Goal: Transaction & Acquisition: Purchase product/service

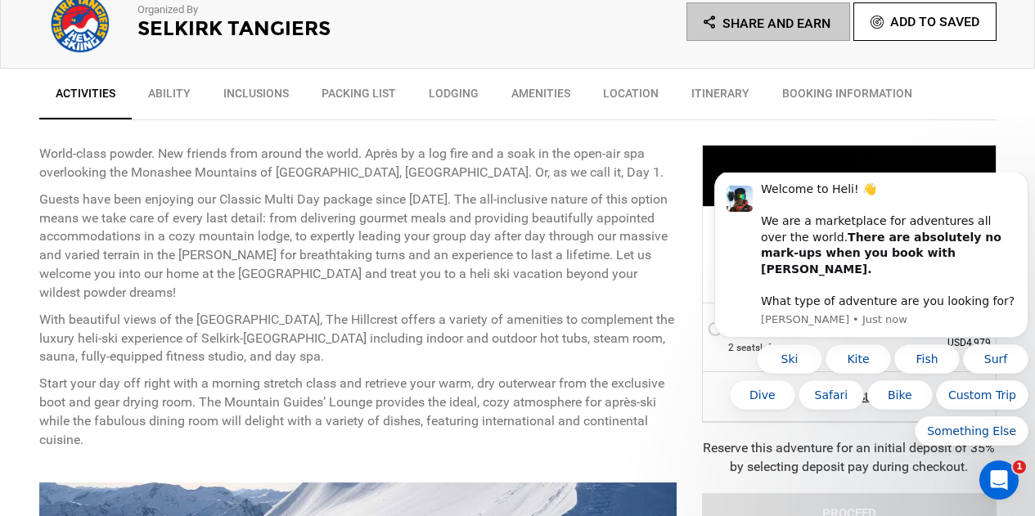
click at [605, 281] on p "Guests have been enjoying our Classic Multi Day package since [DATE]. The all-i…" at bounding box center [358, 247] width 638 height 112
click at [824, 151] on div "STARTING AT: CAD6,929 STARTING AT: CAD6,929" at bounding box center [849, 176] width 295 height 62
click at [826, 133] on div "STARTING AT: CAD6,929 STARTING AT: CAD6,929 HOW MANY GUESTS ARE YOU BOOKING FOR…" at bounding box center [837, 353] width 319 height 466
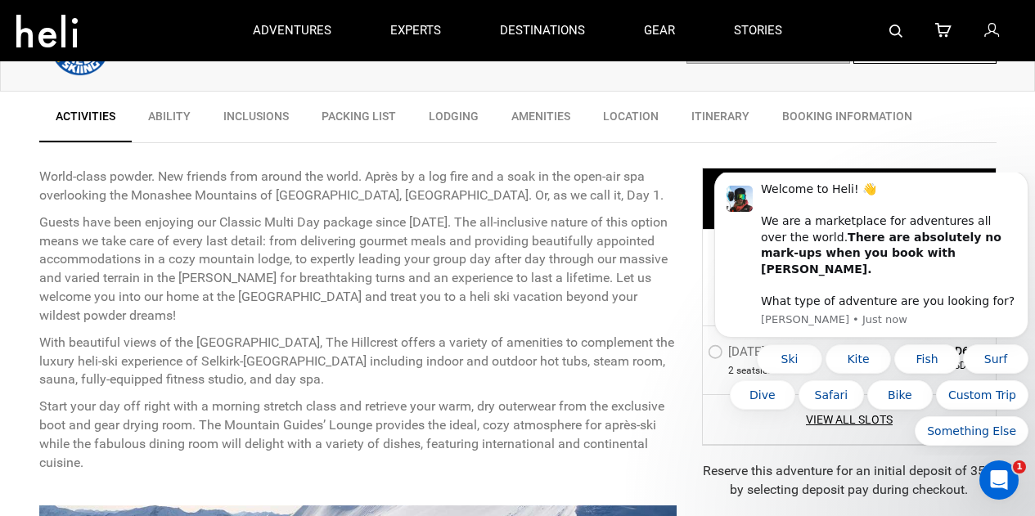
scroll to position [327, 0]
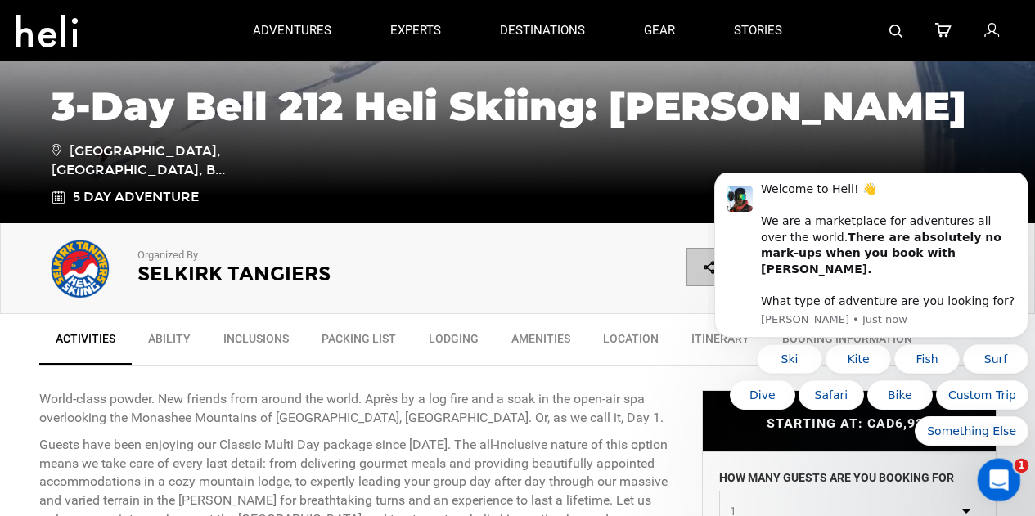
click at [1010, 476] on div "Open Intercom Messenger" at bounding box center [997, 478] width 54 height 54
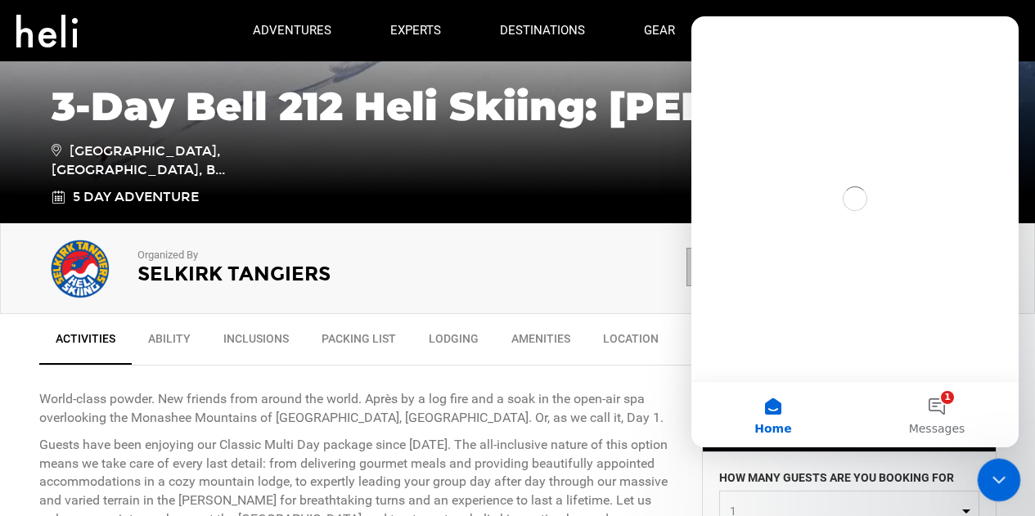
scroll to position [0, 0]
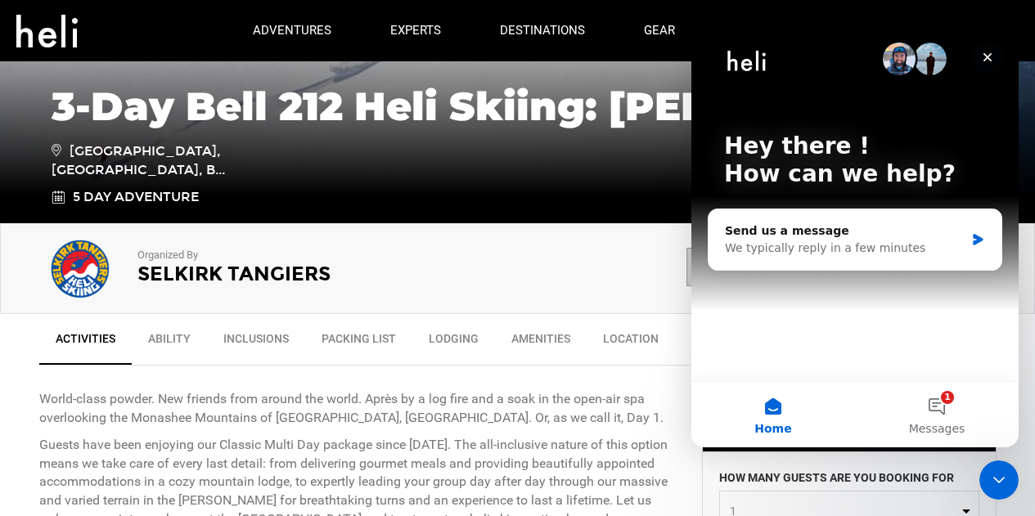
click at [988, 62] on icon "Close" at bounding box center [987, 57] width 13 height 13
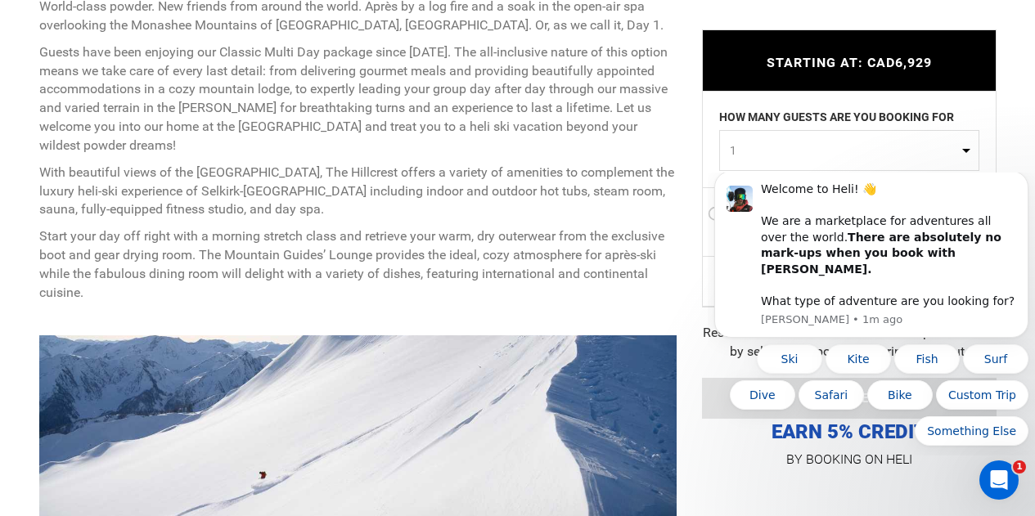
scroll to position [737, 0]
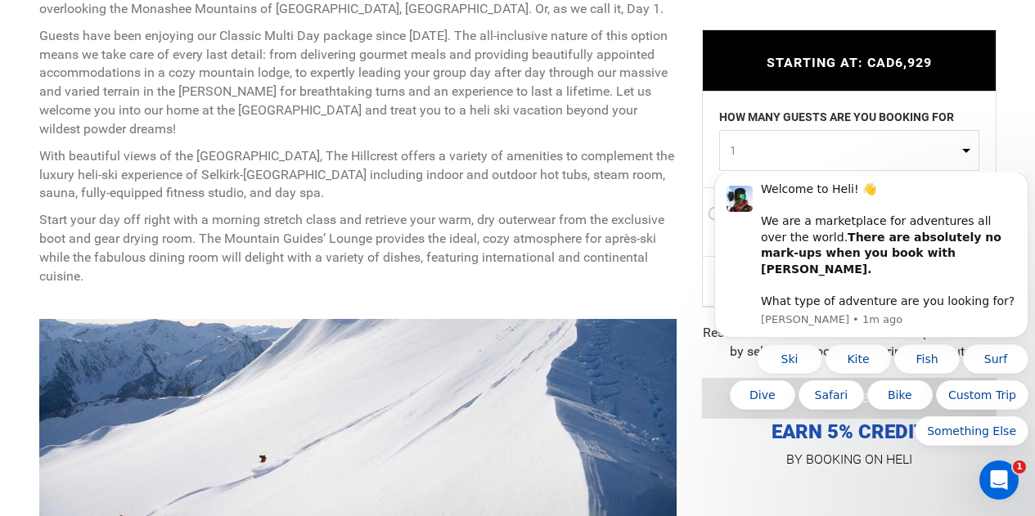
click at [967, 149] on button "1" at bounding box center [849, 150] width 260 height 41
click at [947, 154] on span "1" at bounding box center [844, 150] width 228 height 16
click at [866, 159] on button "1" at bounding box center [849, 150] width 260 height 41
click at [959, 149] on button "1" at bounding box center [849, 150] width 260 height 41
click at [965, 151] on button "1" at bounding box center [849, 150] width 260 height 41
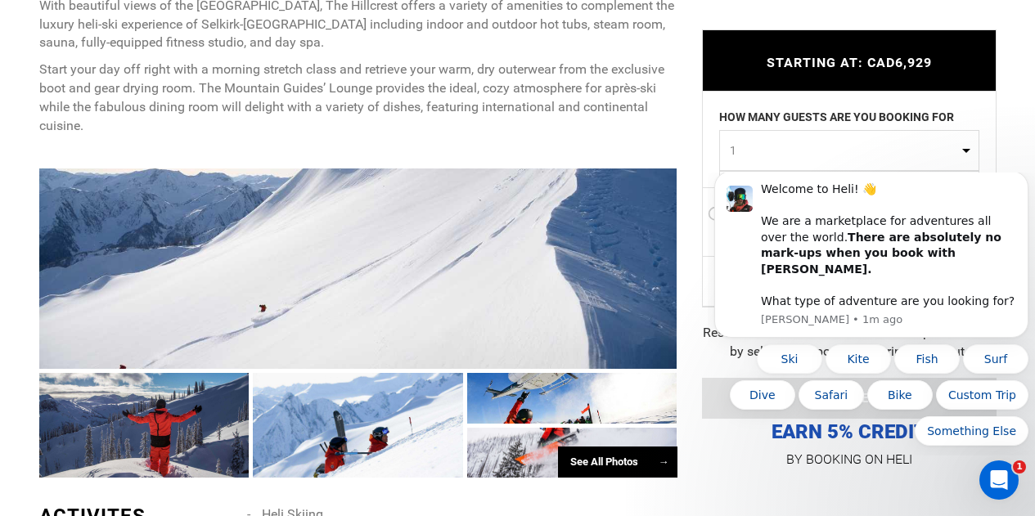
scroll to position [982, 0]
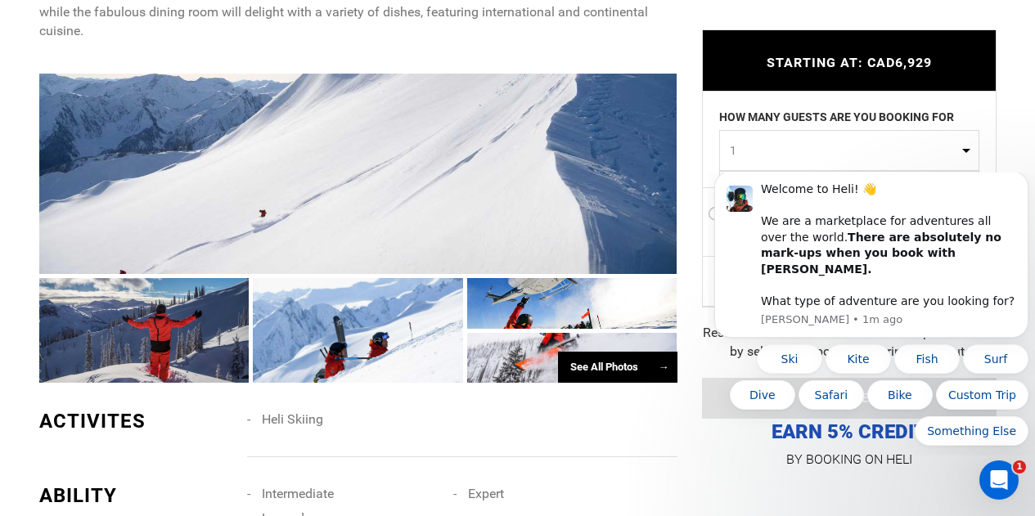
click at [732, 180] on body "Welcome to Heli! 👋 We are a marketplace for adventures all over the world. Ther…" at bounding box center [871, 314] width 314 height 270
click at [1021, 185] on button "Dismiss notification" at bounding box center [1023, 175] width 21 height 21
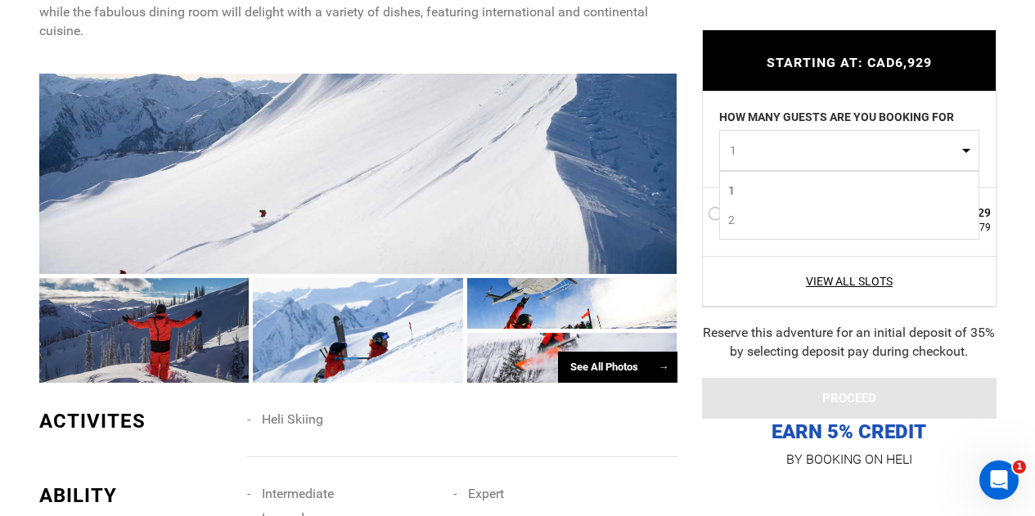
click at [740, 228] on link "2" at bounding box center [849, 219] width 259 height 29
click at [713, 214] on label "[DATE] - [DATE]" at bounding box center [762, 216] width 108 height 20
click at [696, 214] on input "[DATE] - [DATE]" at bounding box center [696, 220] width 0 height 35
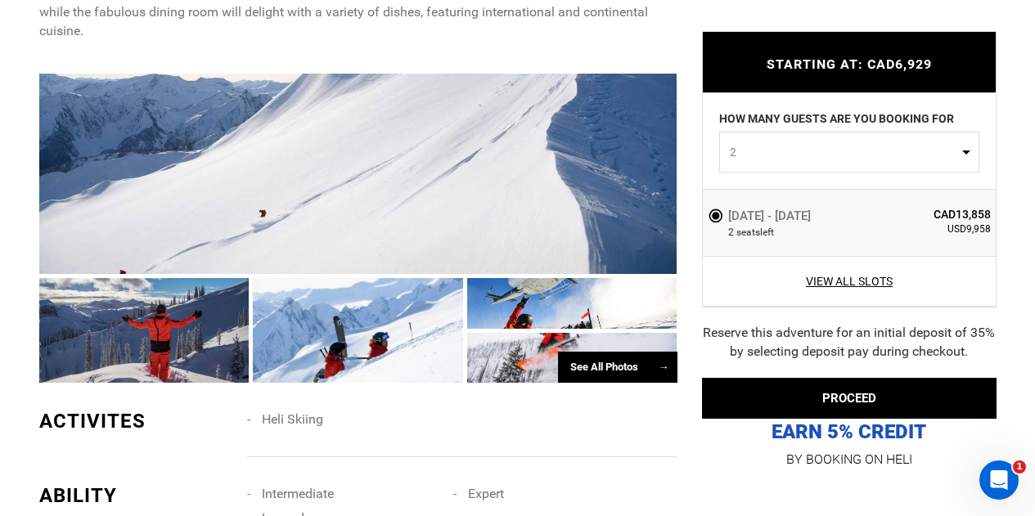
click at [716, 217] on label "[DATE] - [DATE]" at bounding box center [761, 216] width 107 height 20
click at [696, 217] on input "[DATE] - [DATE]" at bounding box center [696, 222] width 0 height 34
click at [792, 158] on span "2" at bounding box center [844, 152] width 228 height 16
click at [738, 191] on link "1" at bounding box center [849, 192] width 259 height 29
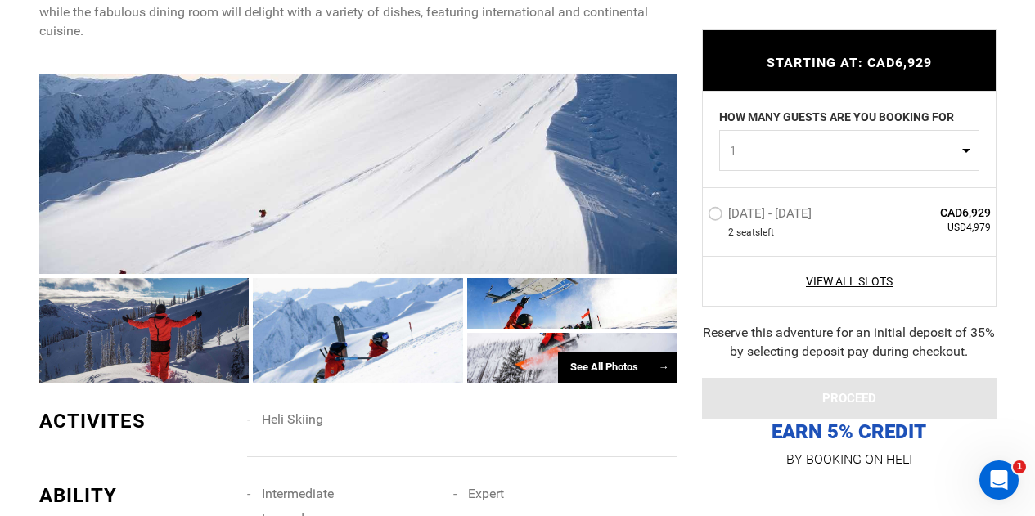
click at [804, 152] on span "1" at bounding box center [844, 150] width 228 height 16
click at [729, 219] on span "2" at bounding box center [731, 220] width 7 height 16
select select "2"
click at [717, 220] on label "[DATE] - [DATE]" at bounding box center [762, 216] width 108 height 20
click at [696, 220] on input "[DATE] - [DATE]" at bounding box center [696, 220] width 0 height 35
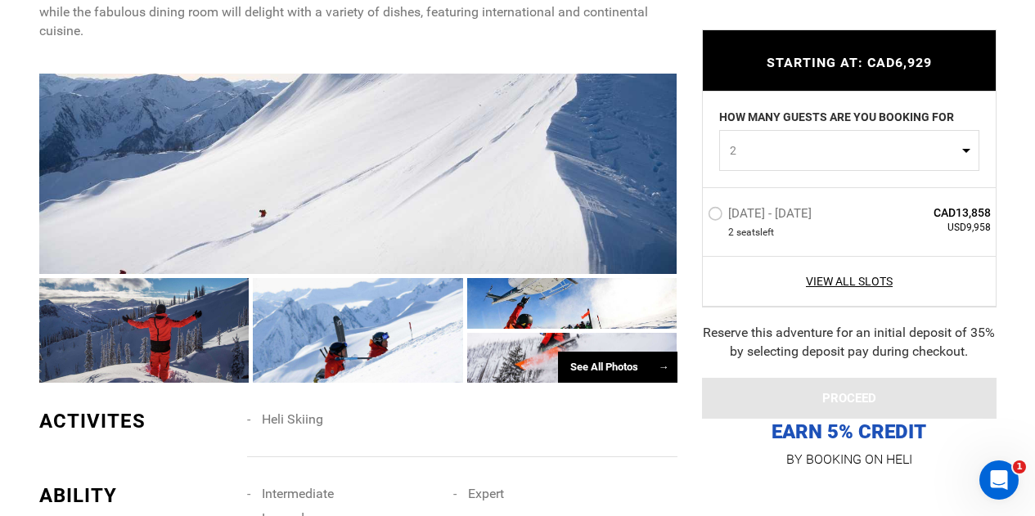
click at [714, 216] on label "[DATE] - [DATE]" at bounding box center [762, 216] width 108 height 20
click at [696, 216] on input "[DATE] - [DATE]" at bounding box center [696, 220] width 0 height 35
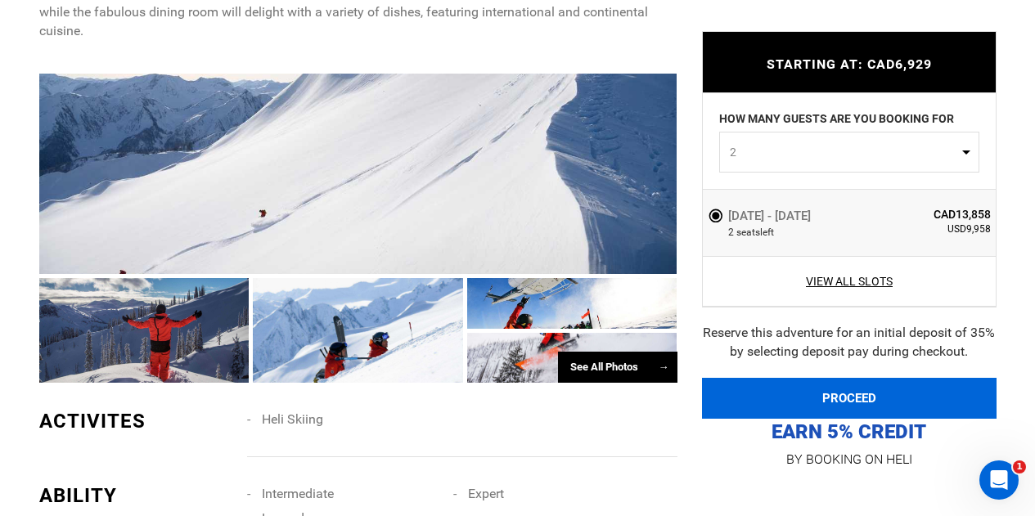
click at [866, 394] on button "PROCEED" at bounding box center [849, 398] width 295 height 41
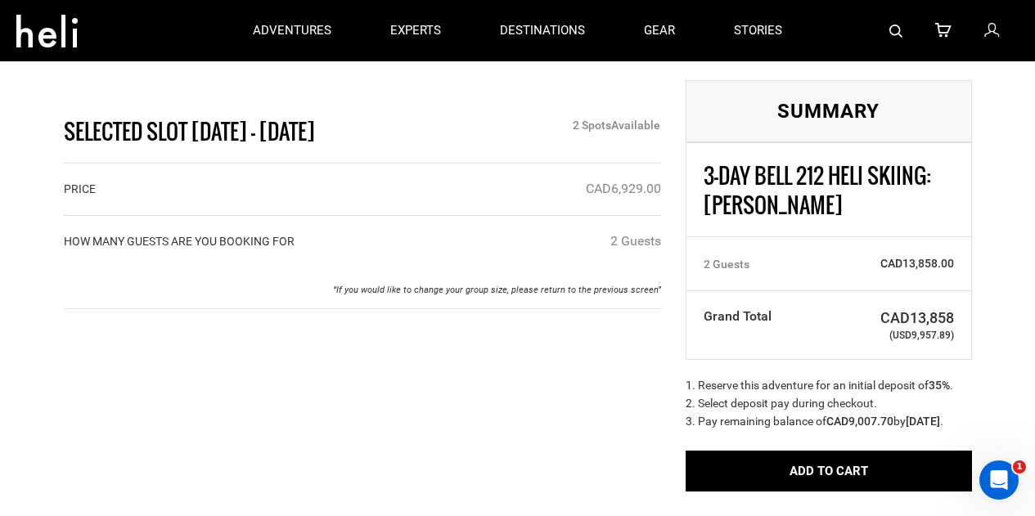
scroll to position [82, 0]
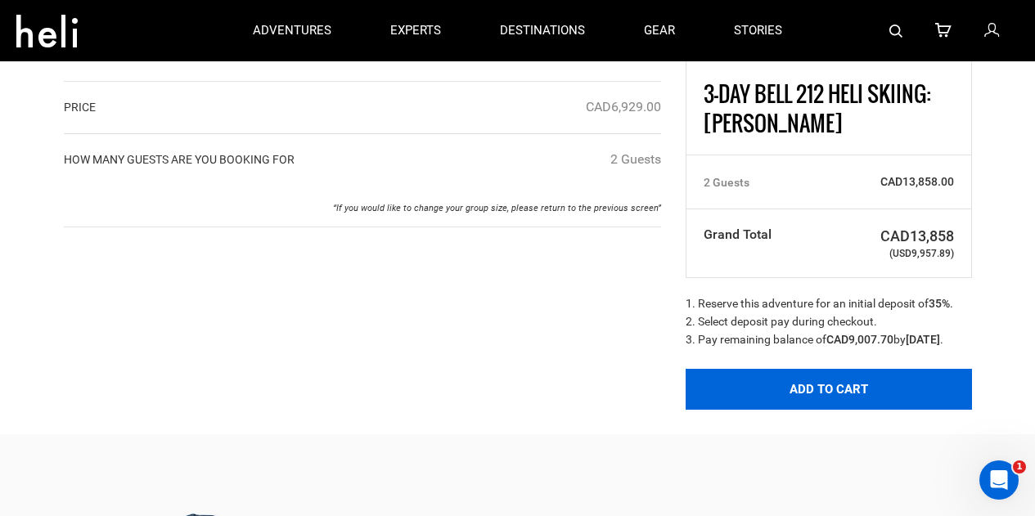
click at [839, 410] on button "Add to Cart" at bounding box center [829, 389] width 286 height 41
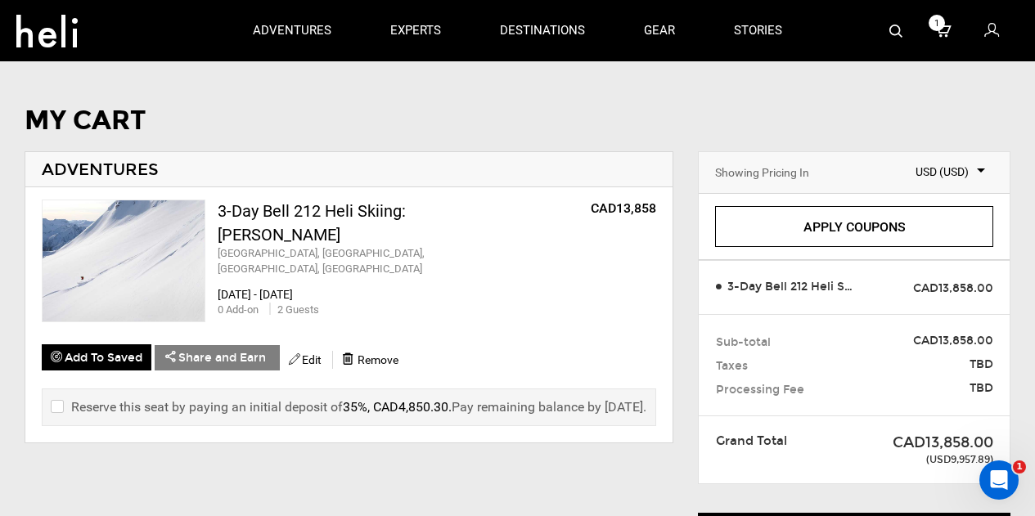
click at [62, 403] on label "Reserve this seat by paying an initial deposit of 35%, CAD4,850.30 . Pay remain…" at bounding box center [349, 407] width 596 height 19
click at [61, 401] on label "Reserve this seat by paying an initial deposit of 35%, CAD4,850.30 . Pay remain…" at bounding box center [349, 407] width 596 height 19
click at [56, 401] on input "checkbox" at bounding box center [56, 408] width 11 height 20
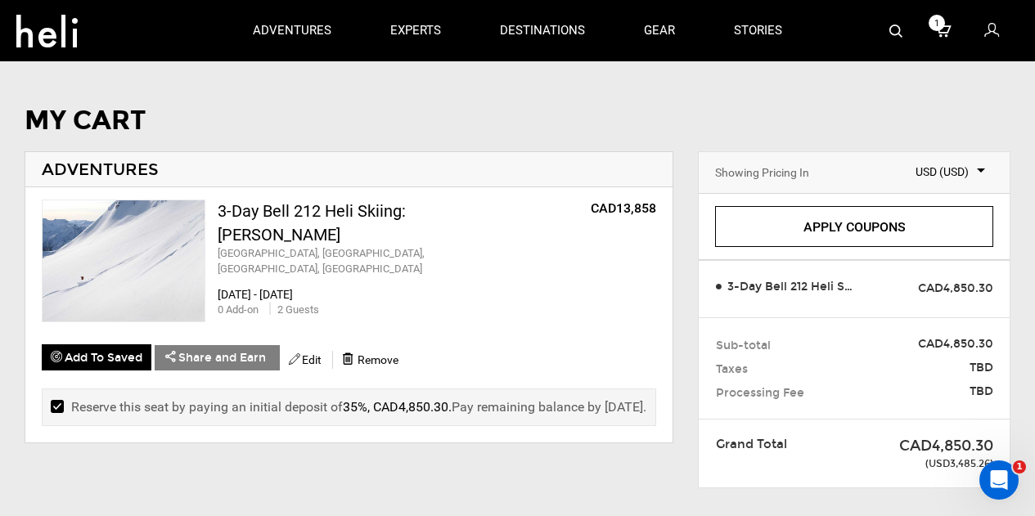
click at [56, 401] on input "checkbox" at bounding box center [56, 408] width 11 height 20
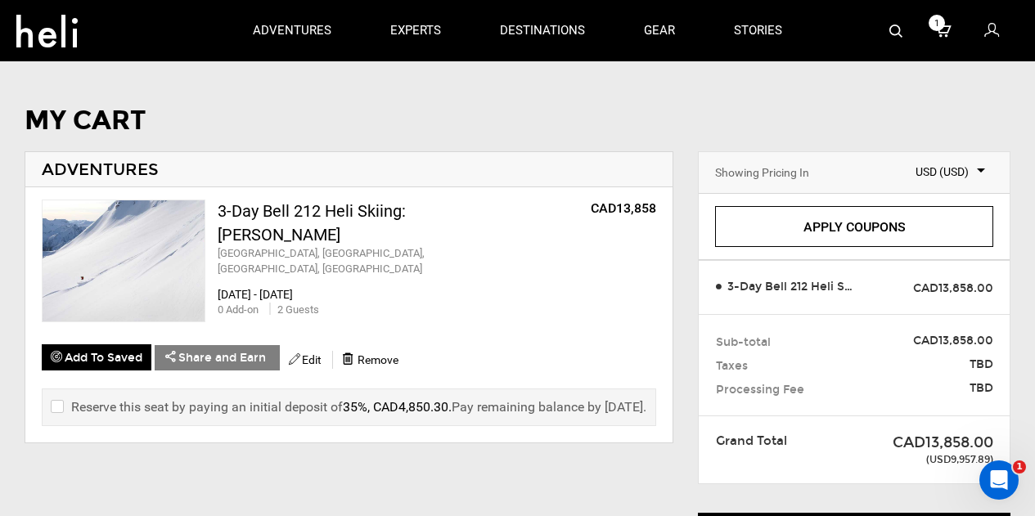
click at [56, 401] on input "checkbox" at bounding box center [56, 408] width 11 height 20
checkbox input "true"
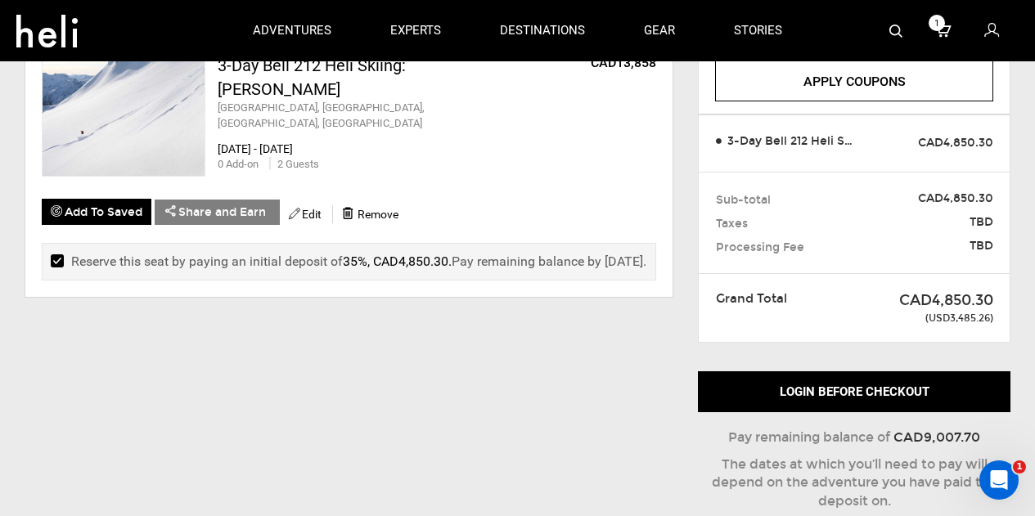
scroll to position [164, 0]
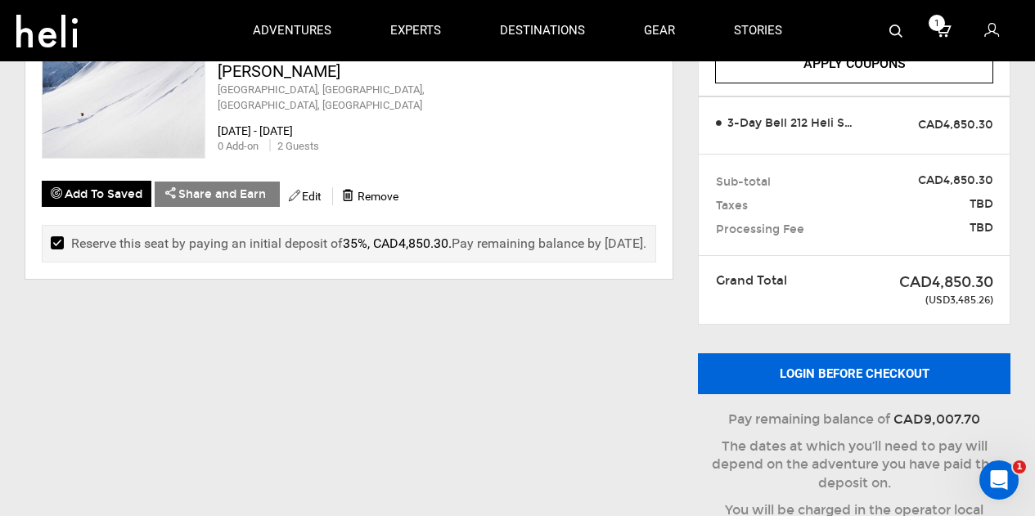
click at [861, 373] on button "Login before checkout" at bounding box center [854, 374] width 313 height 41
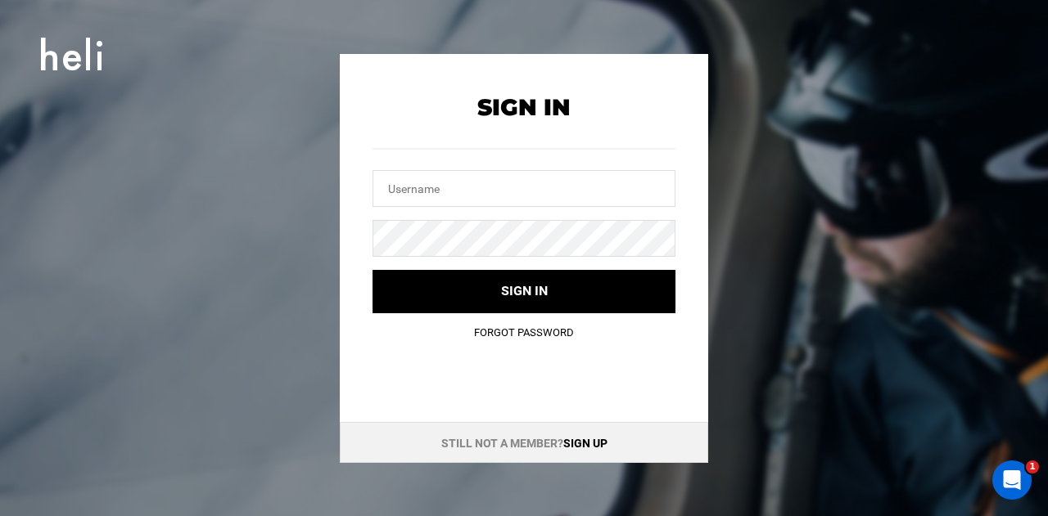
click at [582, 442] on link "Sign up" at bounding box center [585, 443] width 44 height 13
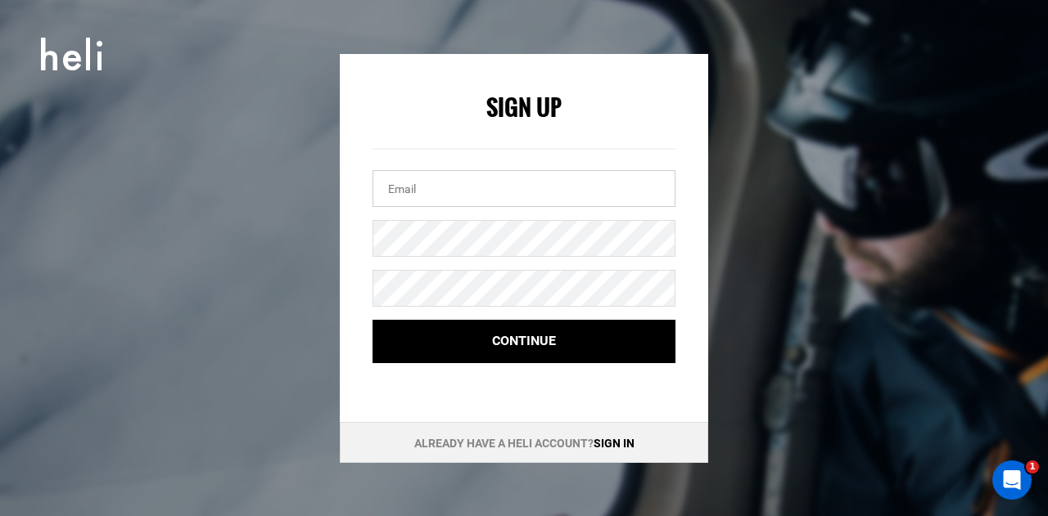
click at [442, 196] on input "email" at bounding box center [523, 188] width 303 height 37
type input "[EMAIL_ADDRESS][DOMAIN_NAME]"
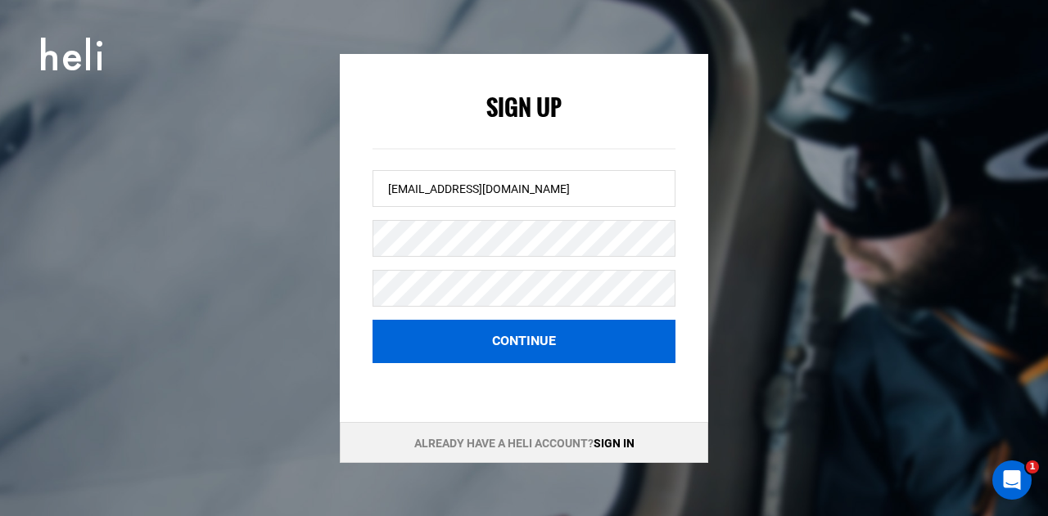
click at [533, 345] on button "Continue" at bounding box center [523, 341] width 303 height 43
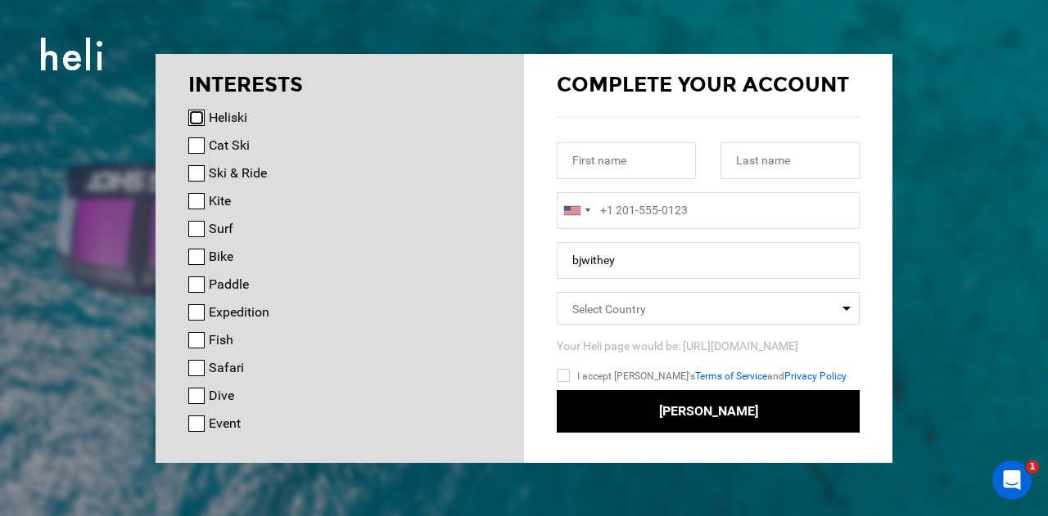
click at [193, 118] on input "Heliski" at bounding box center [196, 118] width 16 height 16
checkbox input "true"
drag, startPoint x: 597, startPoint y: 155, endPoint x: 591, endPoint y: 170, distance: 16.9
click at [597, 156] on input "text" at bounding box center [626, 160] width 139 height 37
type input "[PERSON_NAME]"
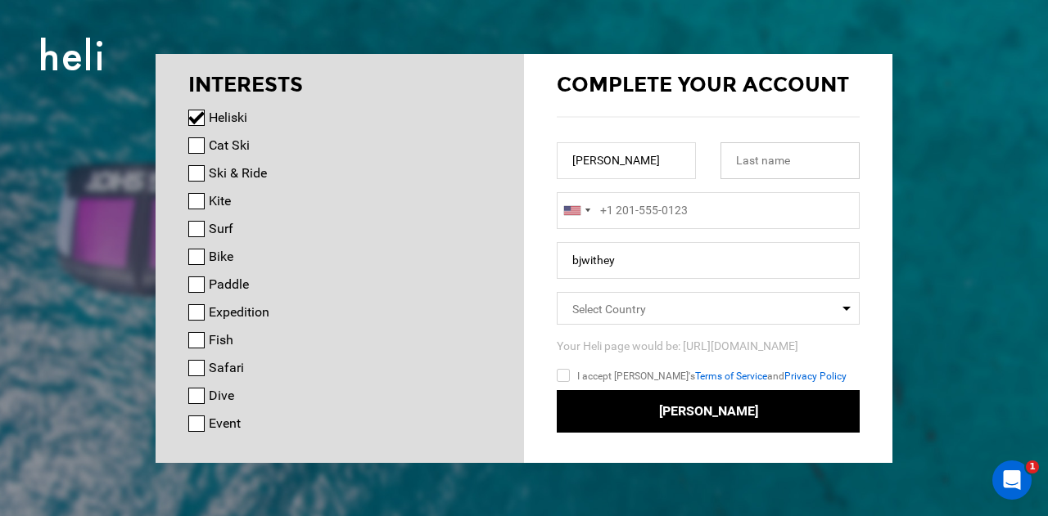
type input "[PERSON_NAME]"
type input "13123719803"
click at [666, 268] on input "bjwithey" at bounding box center [708, 260] width 303 height 37
click at [856, 278] on input "bjwithey" at bounding box center [708, 260] width 303 height 37
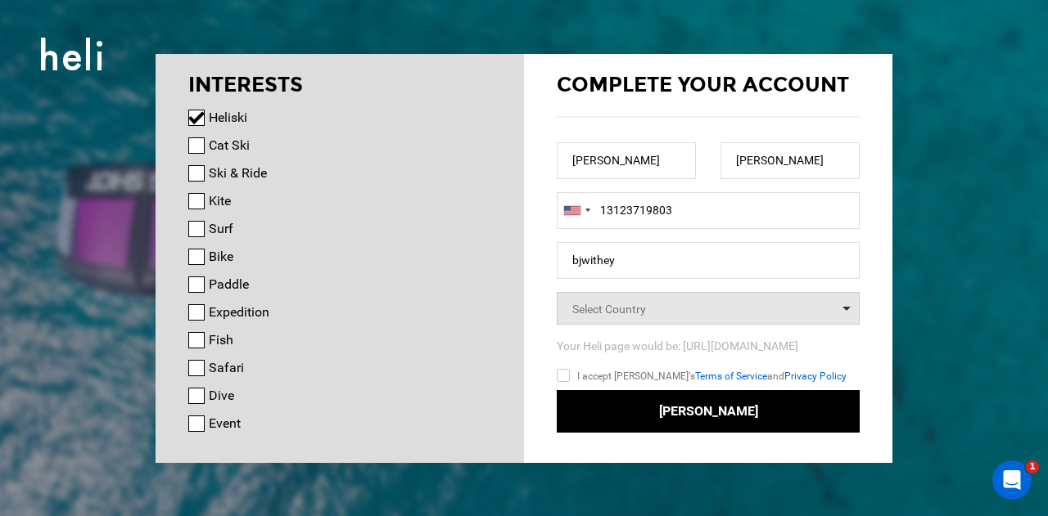
click at [797, 315] on span "Select Country" at bounding box center [708, 308] width 303 height 33
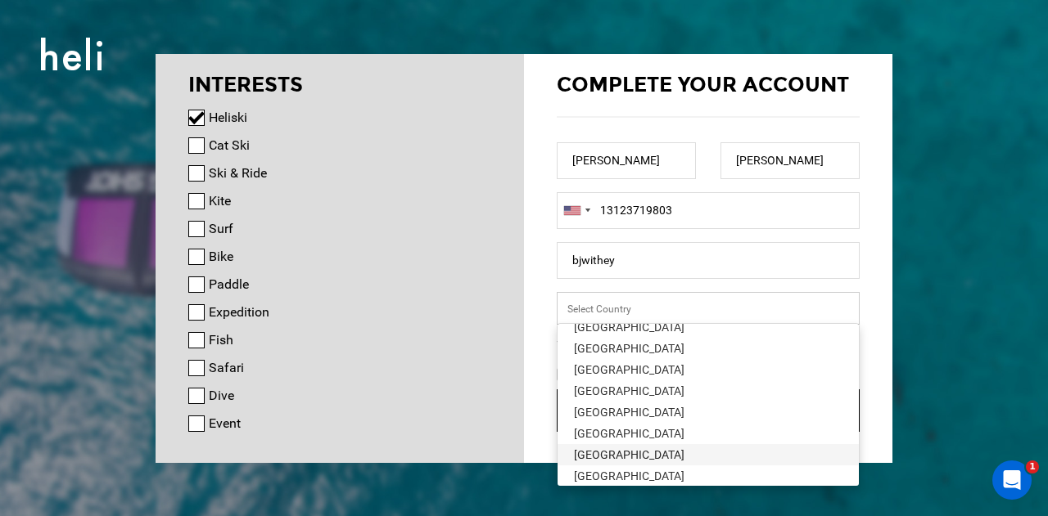
scroll to position [4856, 0]
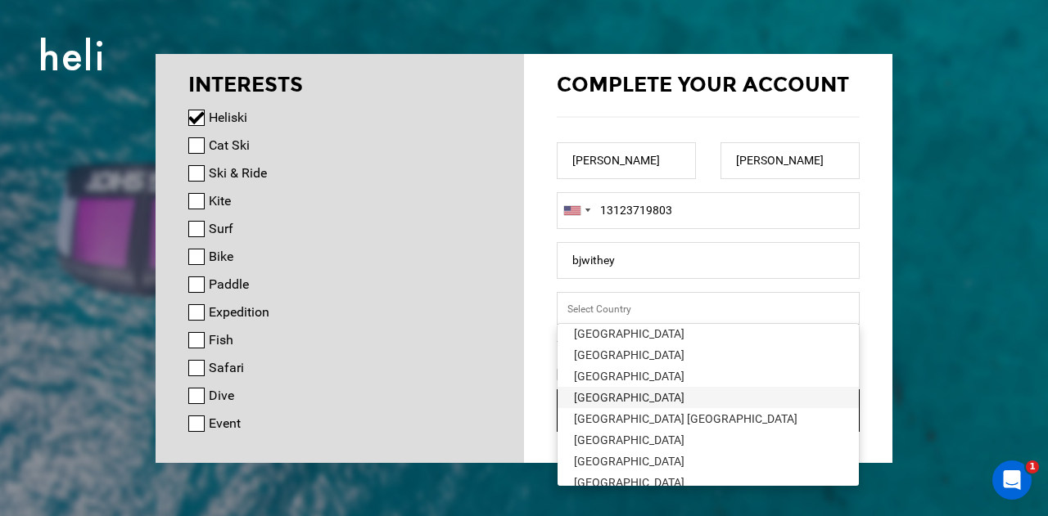
click at [660, 402] on div "[GEOGRAPHIC_DATA]" at bounding box center [708, 398] width 268 height 16
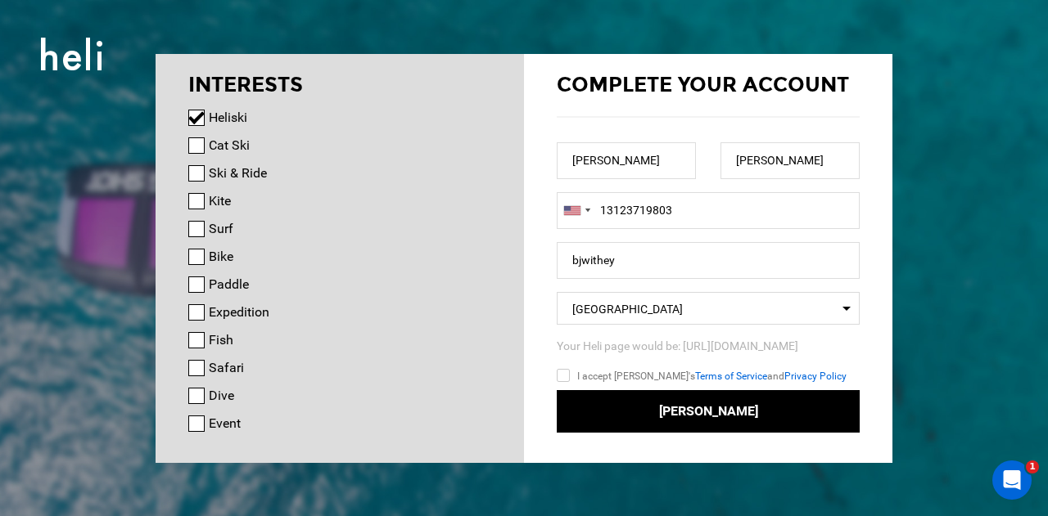
click at [594, 370] on input "I accept [PERSON_NAME]'s Terms of Service and Privacy Policy" at bounding box center [587, 379] width 61 height 24
click at [560, 369] on input "I accept [PERSON_NAME]'s Terms of Service and Privacy Policy" at bounding box center [587, 379] width 61 height 24
click at [568, 367] on input "I accept [PERSON_NAME]'s Terms of Service and Privacy Policy" at bounding box center [587, 379] width 61 height 24
click at [569, 367] on input "I accept [PERSON_NAME]'s Terms of Service and Privacy Policy" at bounding box center [587, 379] width 61 height 24
click at [570, 367] on input "I accept [PERSON_NAME]'s Terms of Service and Privacy Policy" at bounding box center [587, 379] width 61 height 24
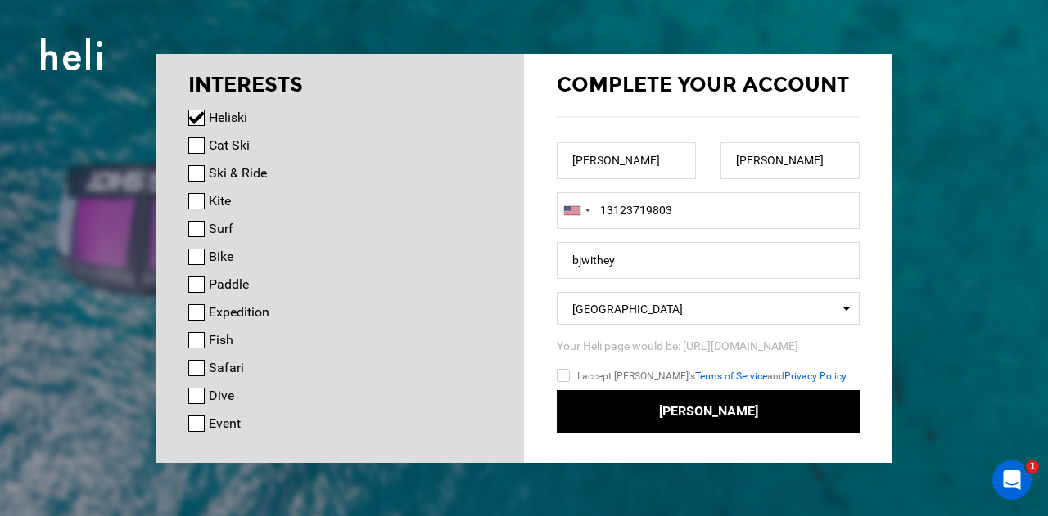
checkbox input "true"
click at [688, 259] on input "bjwithey" at bounding box center [708, 260] width 303 height 37
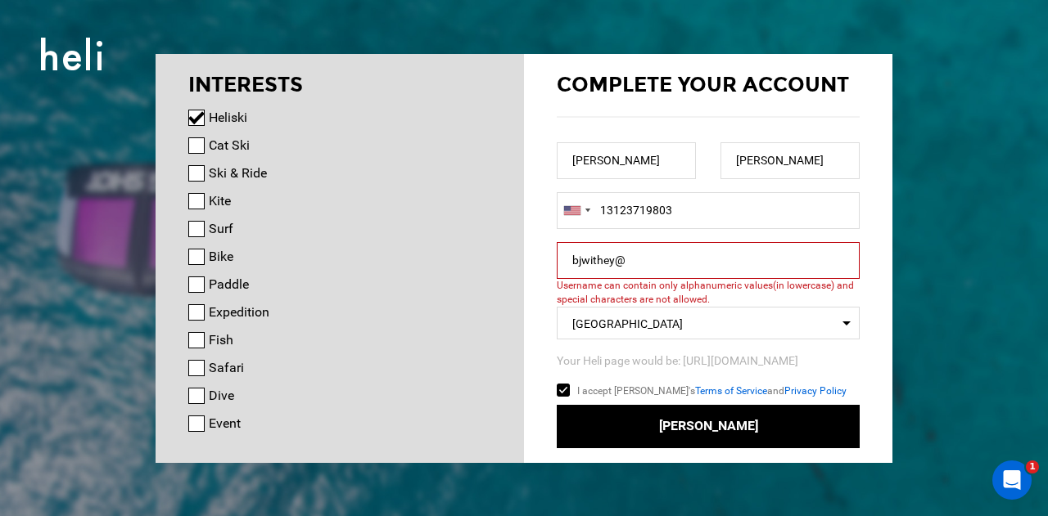
type input "bjwithey"
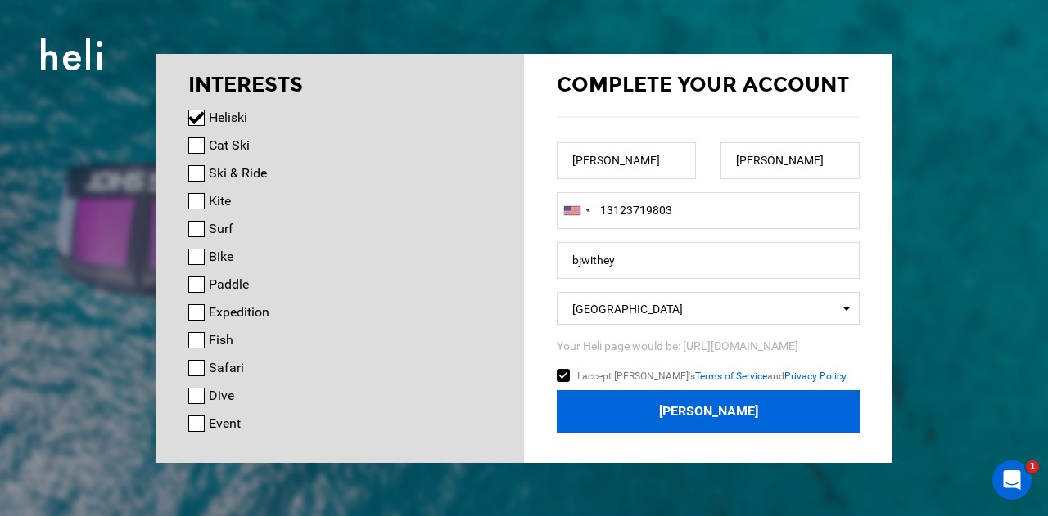
click at [799, 403] on button "[PERSON_NAME]" at bounding box center [708, 411] width 303 height 43
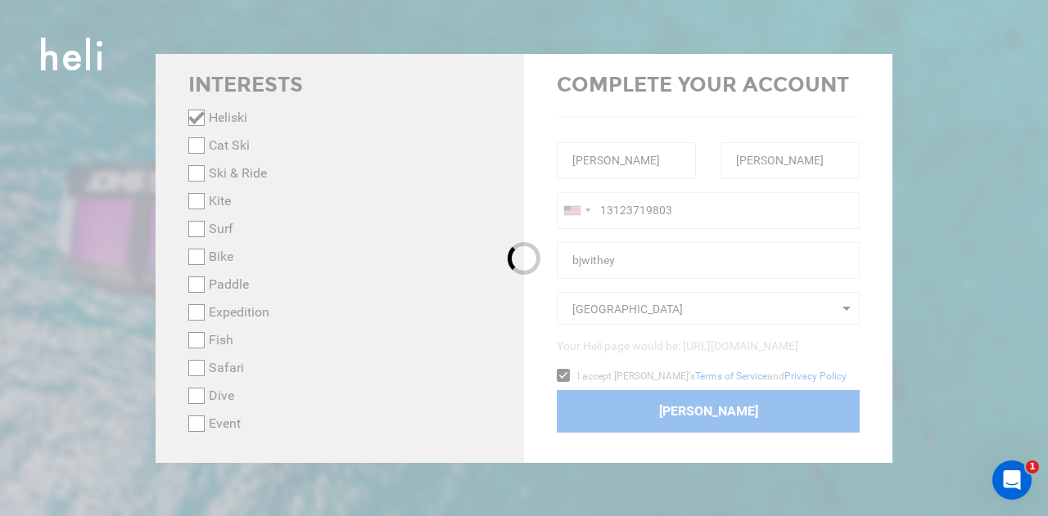
click at [800, 403] on div at bounding box center [524, 258] width 1048 height 516
checkbox input "false"
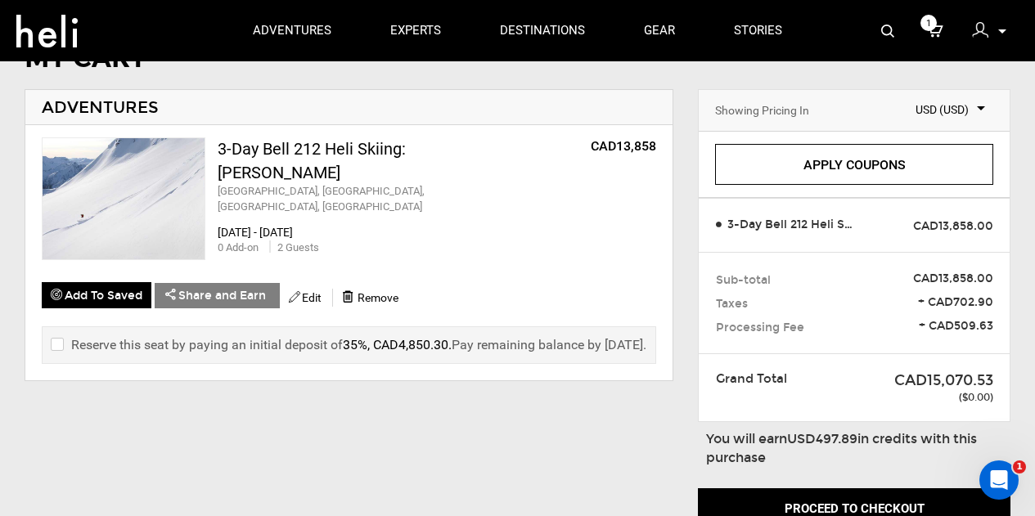
scroll to position [82, 0]
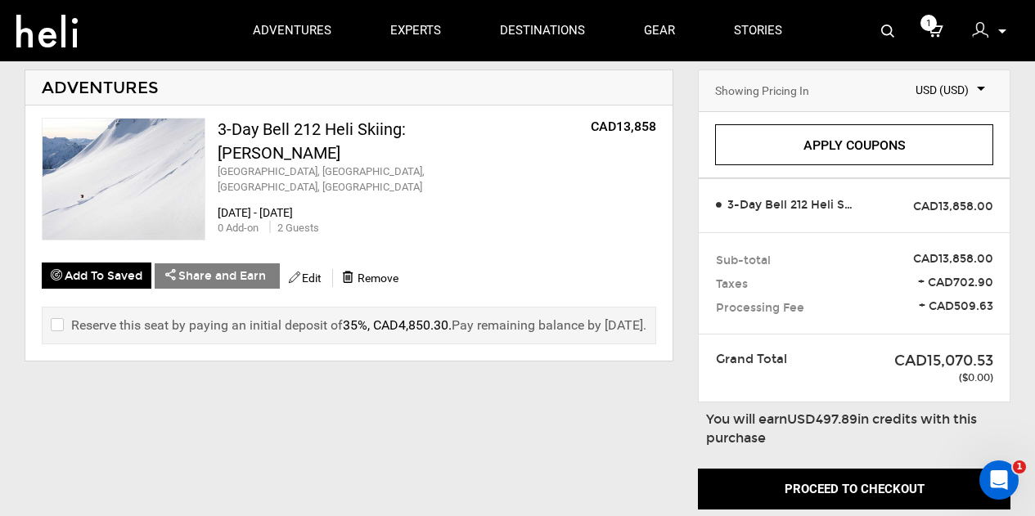
click at [57, 317] on input "checkbox" at bounding box center [56, 326] width 11 height 20
checkbox input "true"
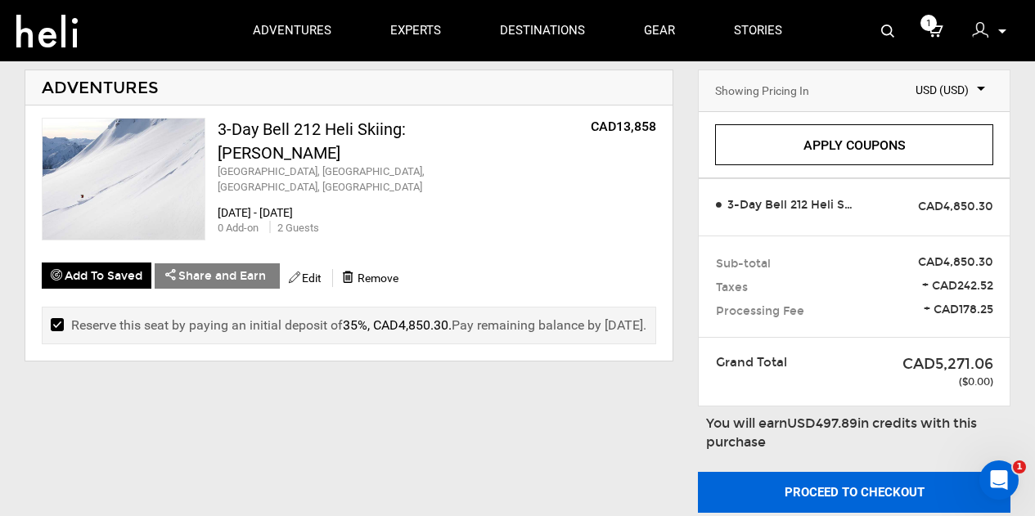
click at [863, 495] on button "Proceed to checkout" at bounding box center [854, 492] width 313 height 41
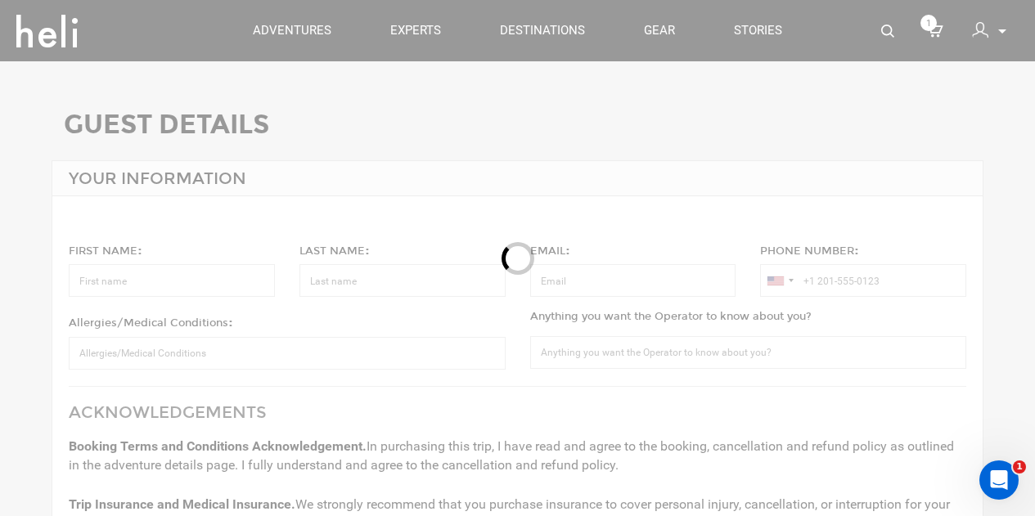
type input "[PERSON_NAME]"
type input "[EMAIL_ADDRESS][DOMAIN_NAME]"
type input "+1 312-371-9803"
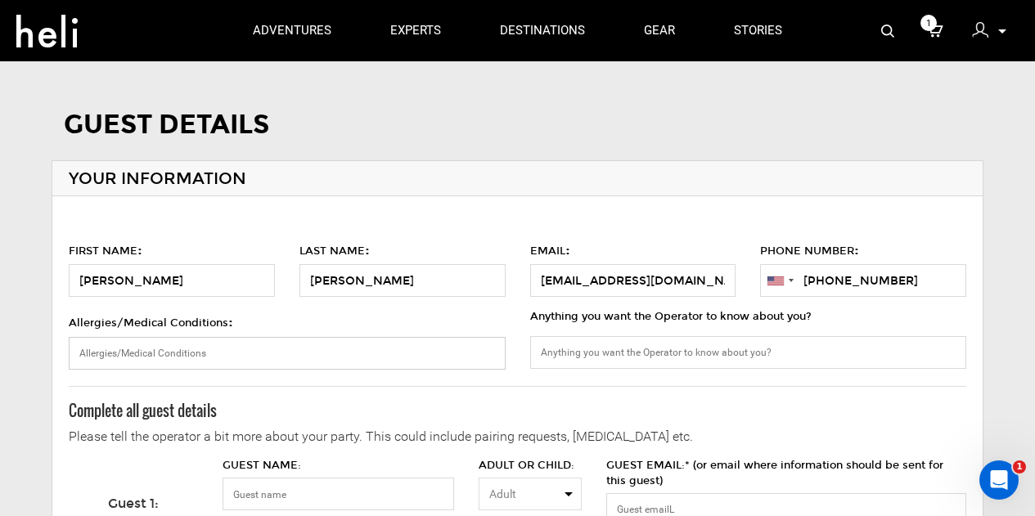
click at [395, 343] on input "Allergies/Medical Conditions :" at bounding box center [287, 353] width 436 height 33
type input "NA"
click at [627, 351] on input "Anything you want the Operator to know about you?" at bounding box center [748, 352] width 436 height 33
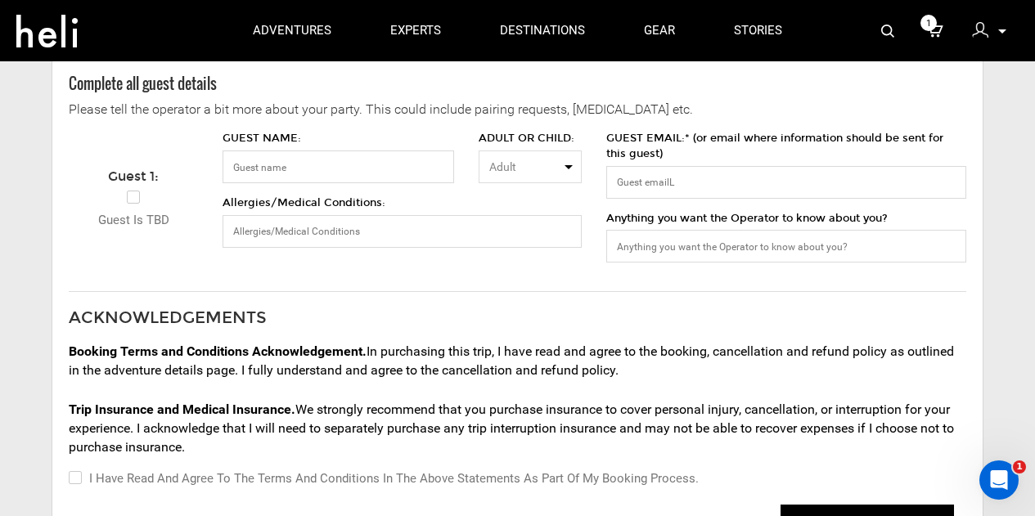
scroll to position [246, 0]
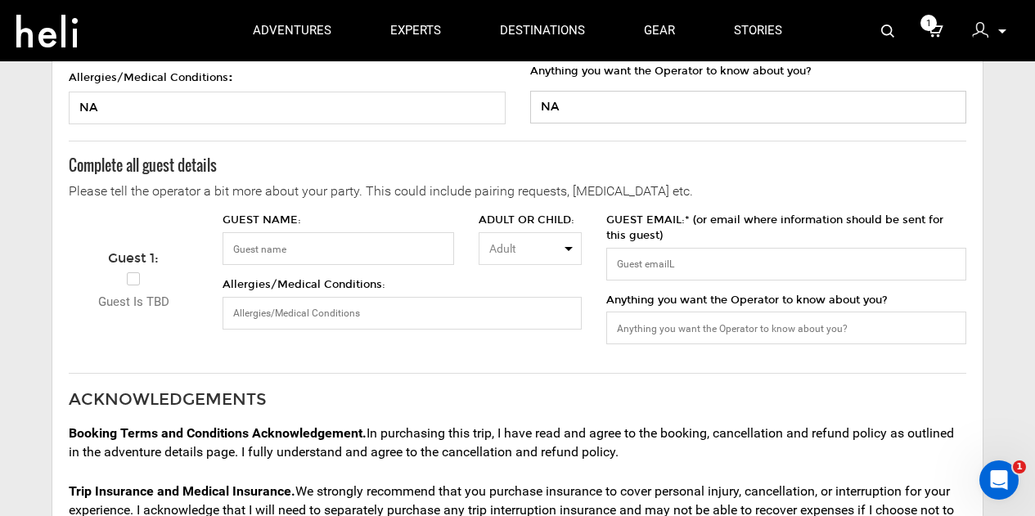
type input "NA"
click at [277, 236] on input "GUEST NAME:" at bounding box center [339, 248] width 232 height 33
type input "Colt Withey"
click at [588, 247] on div "ADULT OR CHILD: Adult Adult Child Adult Child" at bounding box center [530, 239] width 128 height 52
click at [565, 247] on button "Adult" at bounding box center [530, 248] width 103 height 33
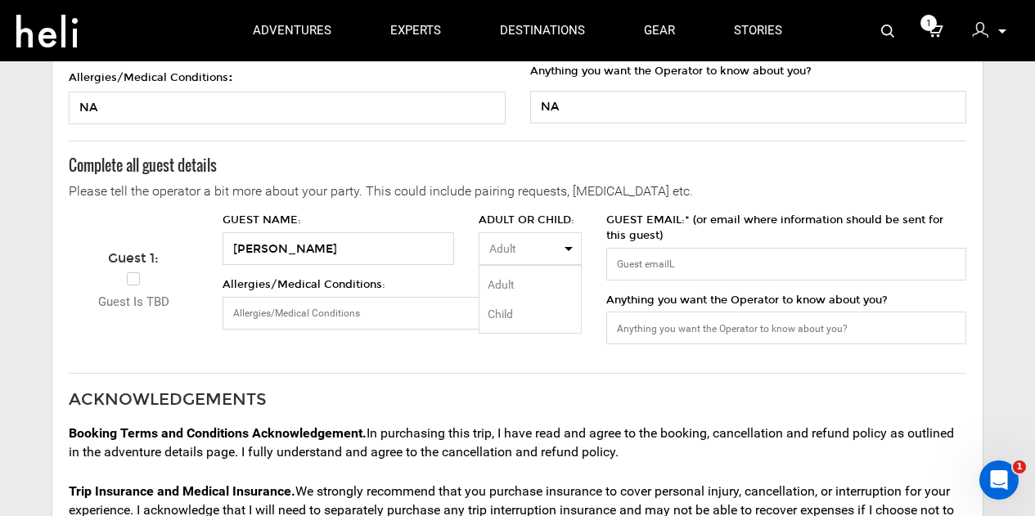
click at [508, 310] on span "Child" at bounding box center [500, 314] width 25 height 16
select select "number:0"
click at [631, 266] on input "GUEST EMAIL:* (or email where information should be sent for this guest)" at bounding box center [785, 264] width 359 height 33
type input "coltwithey@icloud.com"
click at [422, 296] on label "Allergies/Medical Conditions:" at bounding box center [402, 303] width 359 height 52
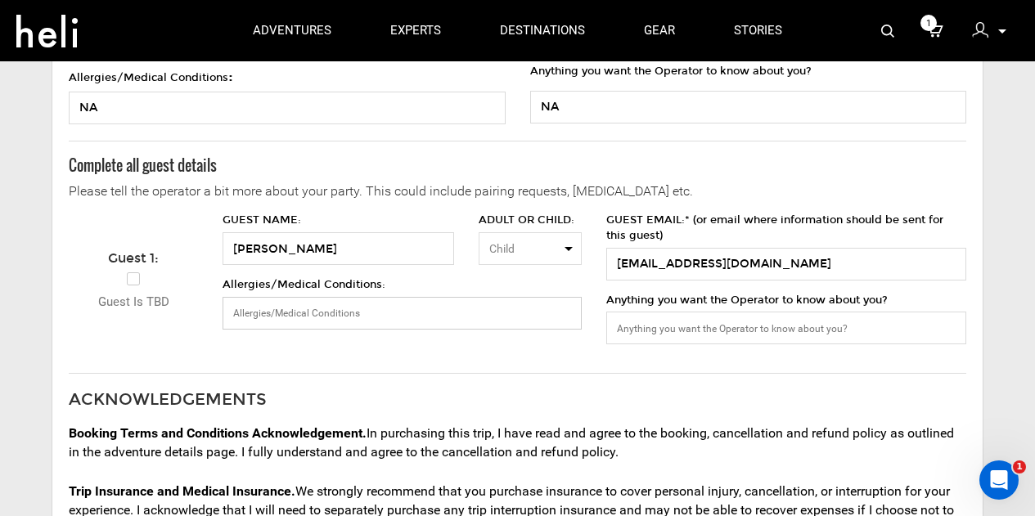
click at [422, 297] on input "Allergies/Medical Conditions:" at bounding box center [402, 313] width 359 height 33
type input "NA"
drag, startPoint x: 861, startPoint y: 317, endPoint x: 854, endPoint y: 324, distance: 10.4
click at [860, 318] on input "Anything you want the Operator to know about you?" at bounding box center [785, 328] width 359 height 33
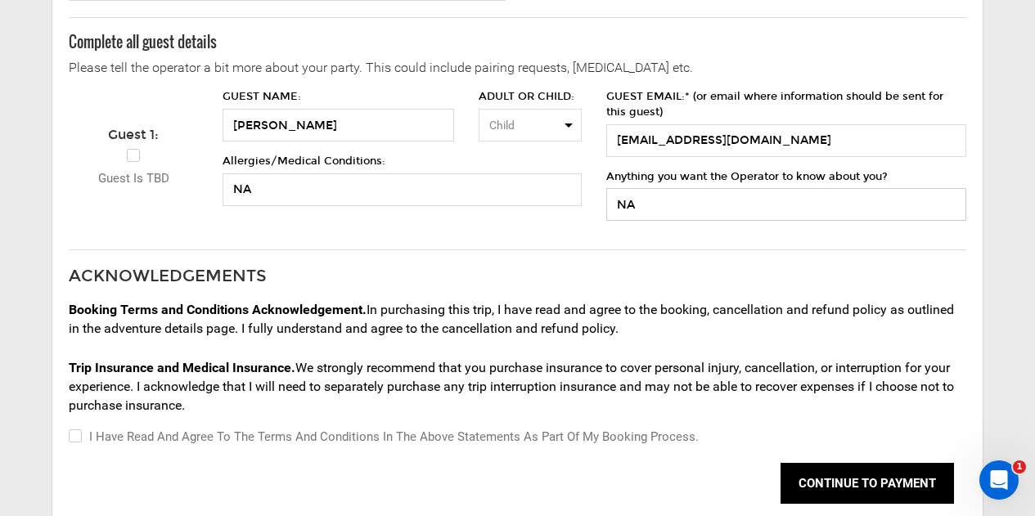
scroll to position [409, 0]
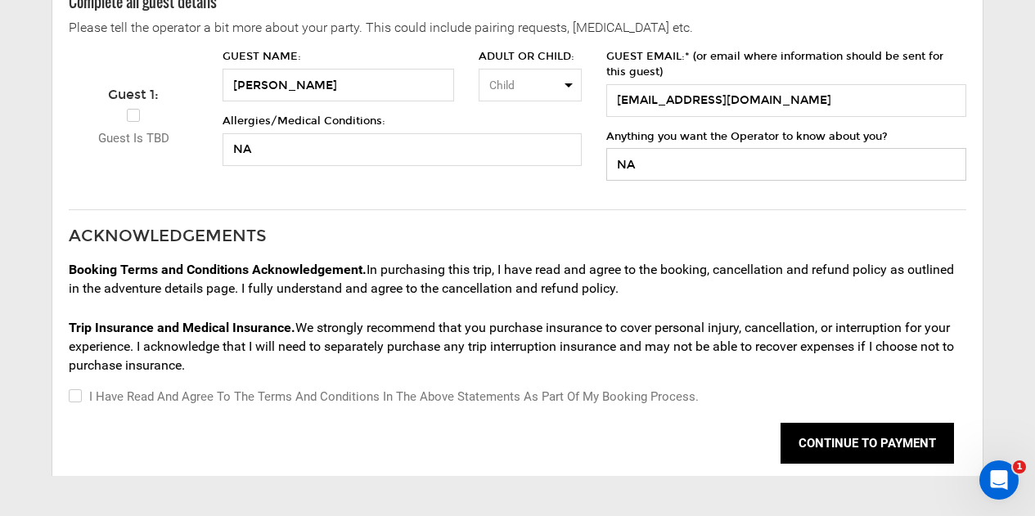
type input "NA"
click at [136, 114] on label "Guest is TBD" at bounding box center [133, 126] width 71 height 44
click at [109, 114] on input "Guest is TBD" at bounding box center [103, 126] width 11 height 44
checkbox input "true"
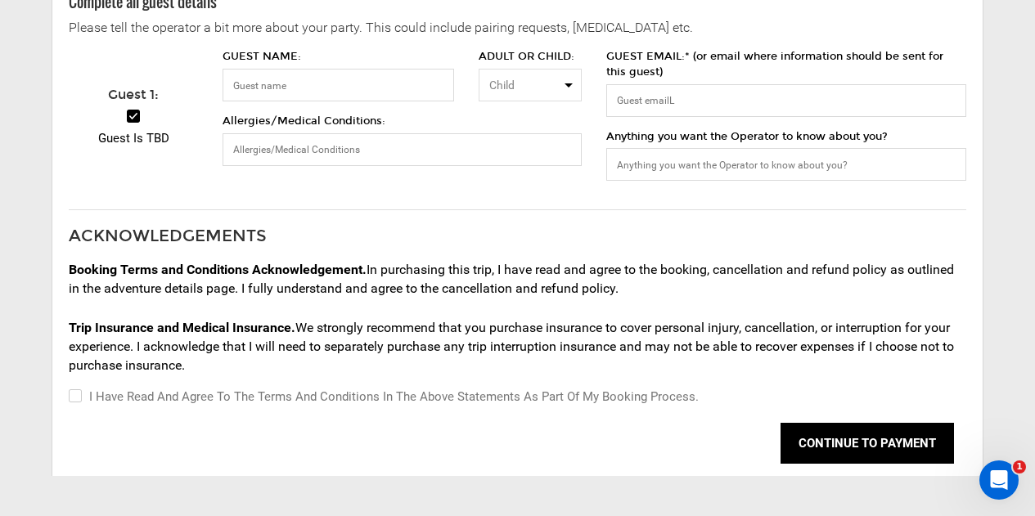
select select "? string: ?"
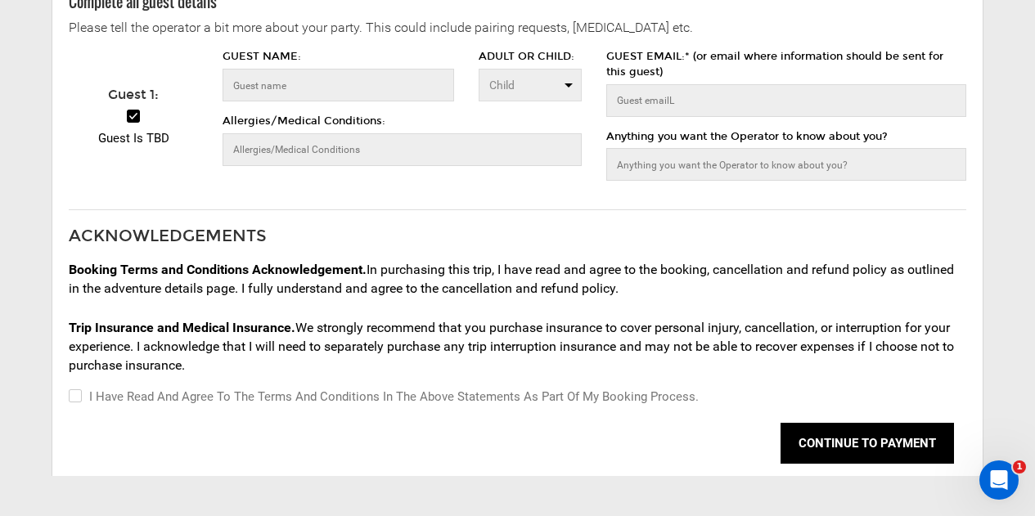
click at [136, 119] on label "Guest is TBD" at bounding box center [133, 126] width 71 height 44
click at [109, 119] on input "Guest is TBD" at bounding box center [103, 126] width 11 height 44
checkbox input "false"
select select "number:1"
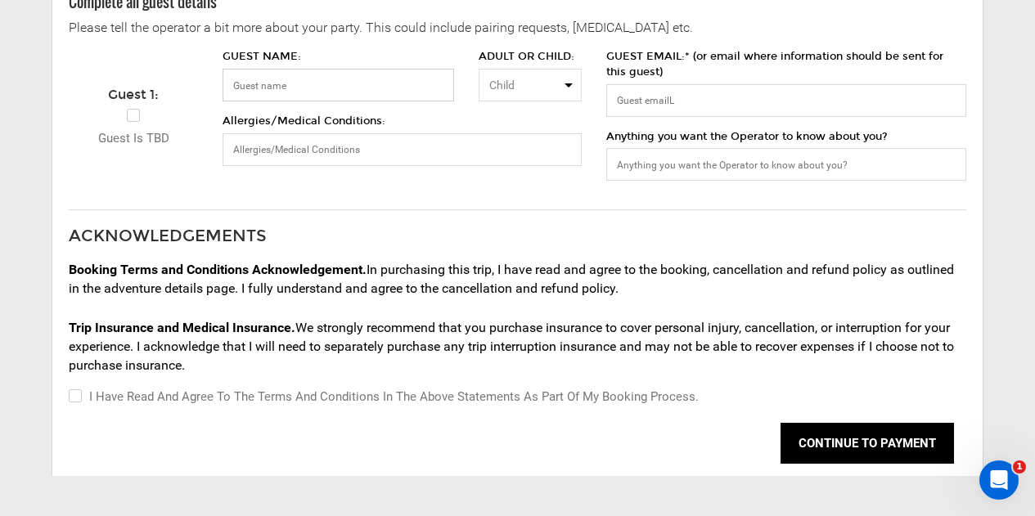
click at [331, 88] on input "GUEST NAME:" at bounding box center [339, 85] width 232 height 33
type input "Colt Withey"
click at [670, 86] on input "GUEST EMAIL:* (or email where information should be sent for this guest)" at bounding box center [785, 100] width 359 height 33
type input "coltwithey@icloud.com"
click at [334, 143] on input "Allergies/Medical Conditions:" at bounding box center [402, 149] width 359 height 33
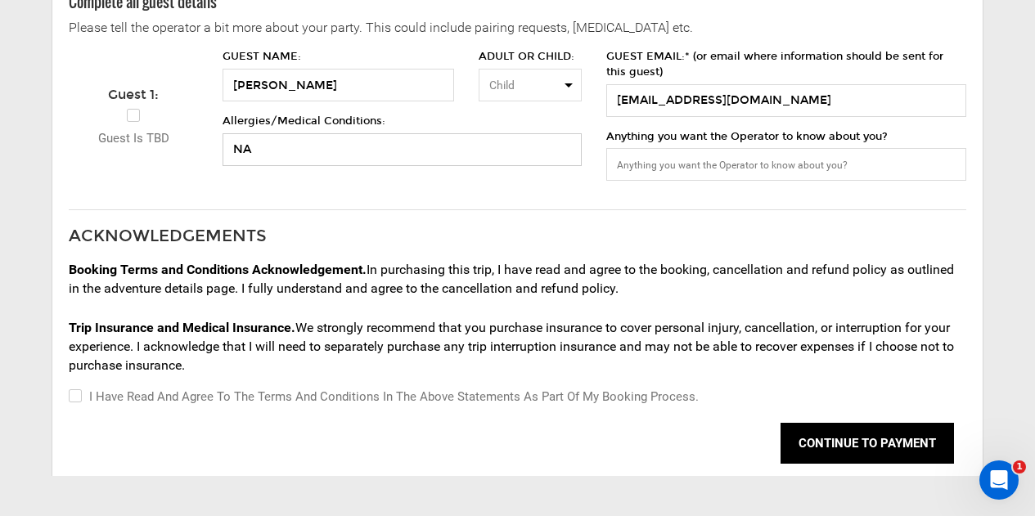
type input "NA"
click at [677, 174] on input "Anything you want the Operator to know about you?" at bounding box center [785, 164] width 359 height 33
type input "NA"
drag, startPoint x: 793, startPoint y: 91, endPoint x: 749, endPoint y: 102, distance: 45.7
click at [755, 99] on input "coltwithey@icloud.com" at bounding box center [785, 100] width 359 height 33
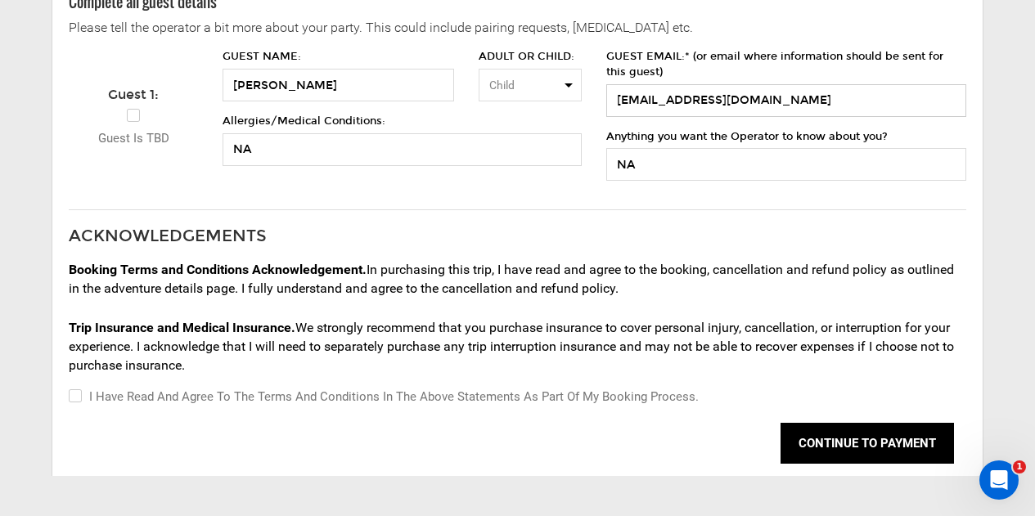
drag, startPoint x: 792, startPoint y: 101, endPoint x: 660, endPoint y: 97, distance: 131.8
click at [705, 102] on input "coltwithey@icloud.com" at bounding box center [785, 100] width 359 height 33
click at [761, 107] on input "coltwithey@icloud.com" at bounding box center [785, 100] width 359 height 33
drag, startPoint x: 790, startPoint y: 92, endPoint x: 519, endPoint y: 88, distance: 270.9
click at [523, 88] on div "Guest 1: Guest is TBD GUEST NAME: Colt Withey ADULT OR CHILD: Child Adult Child…" at bounding box center [517, 121] width 922 height 144
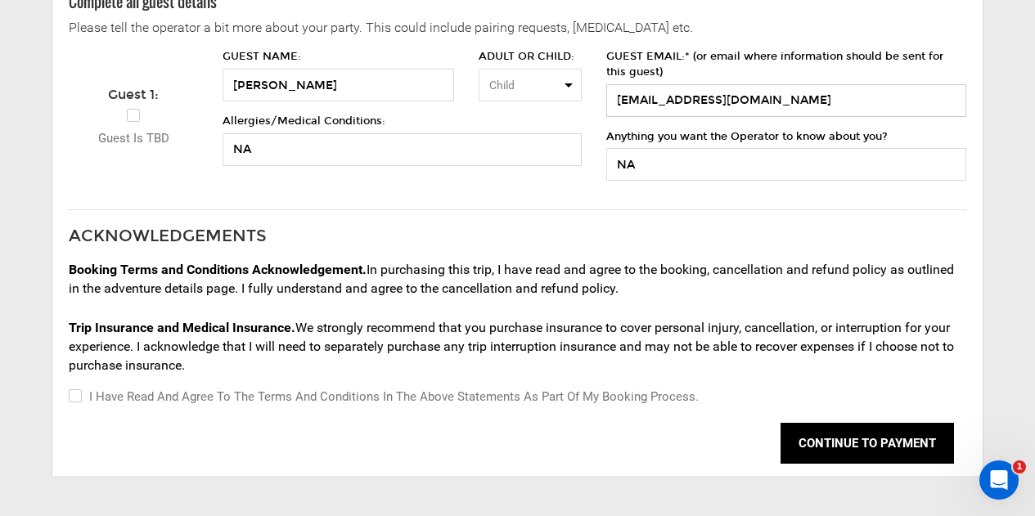
type input "coltwithey@icloud.com"
click at [582, 191] on div "Guest 1: Guest is TBD GUEST NAME: Colt Withey ADULT OR CHILD: Child Adult Child…" at bounding box center [517, 121] width 922 height 144
click at [403, 83] on input "Colt Withey" at bounding box center [339, 85] width 232 height 33
type input "Colt Withey"
click at [72, 399] on input "I have read and agree to the terms and conditions in the above statements as pa…" at bounding box center [74, 397] width 11 height 20
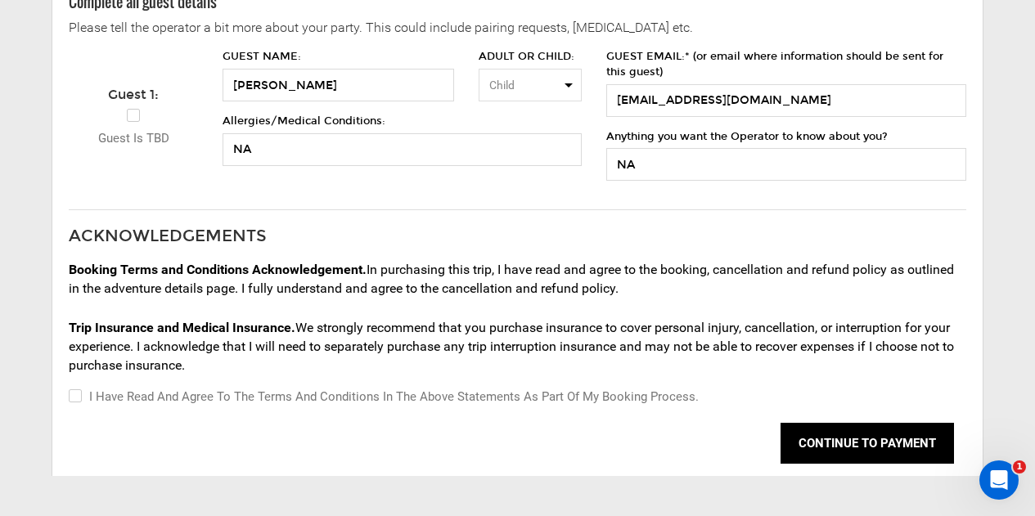
checkbox input "true"
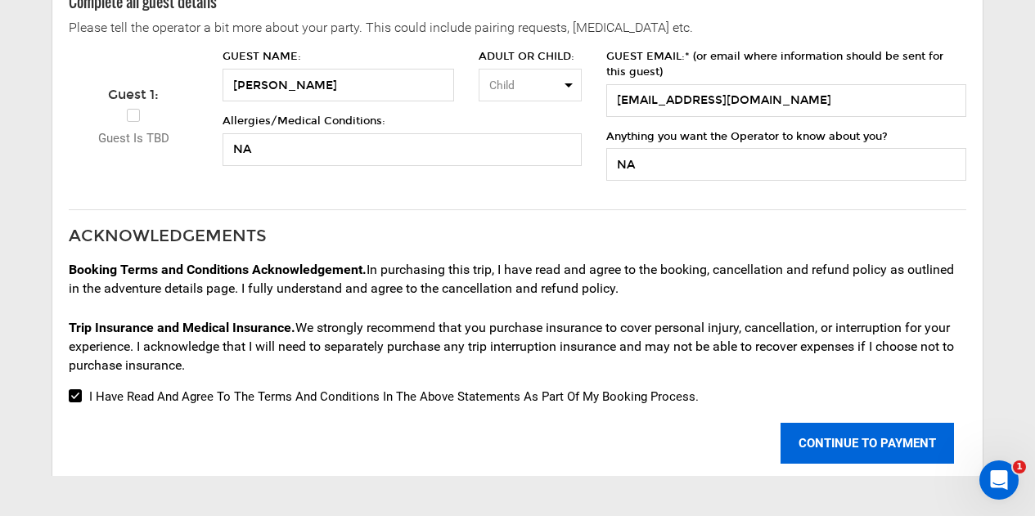
click at [828, 437] on button "CONTINUE TO PAYMENT" at bounding box center [867, 443] width 173 height 41
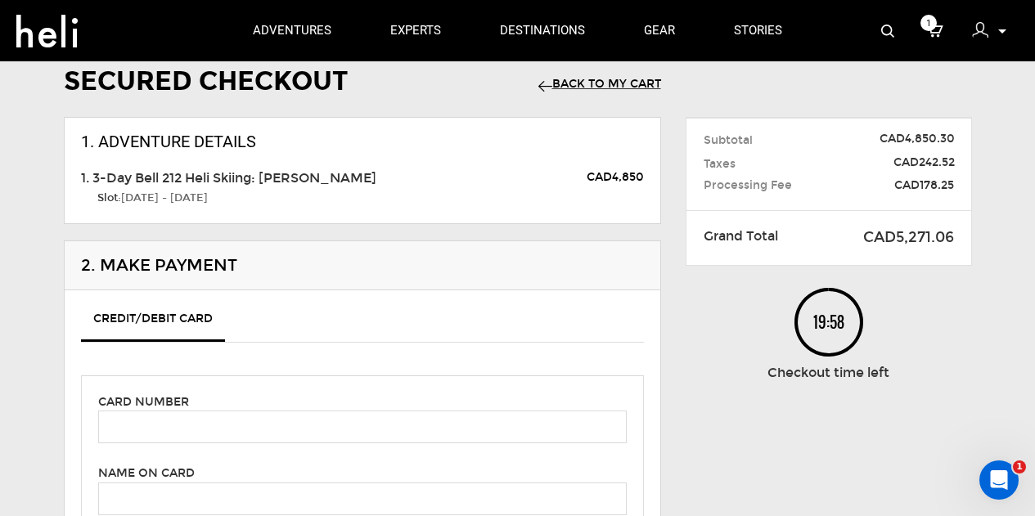
scroll to position [82, 0]
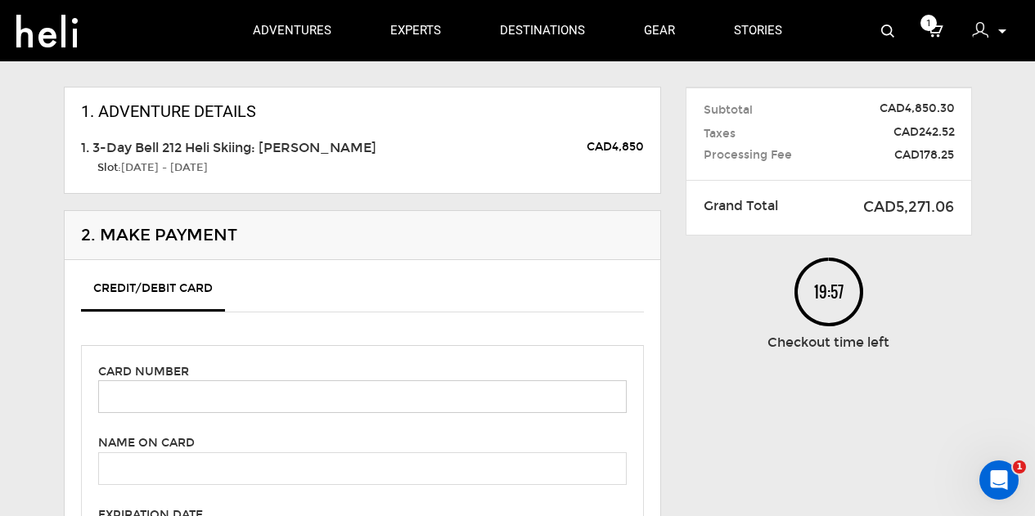
click at [232, 387] on input "text" at bounding box center [362, 397] width 529 height 33
type input "5424181638211586"
type input "Bret Withey"
type input "791"
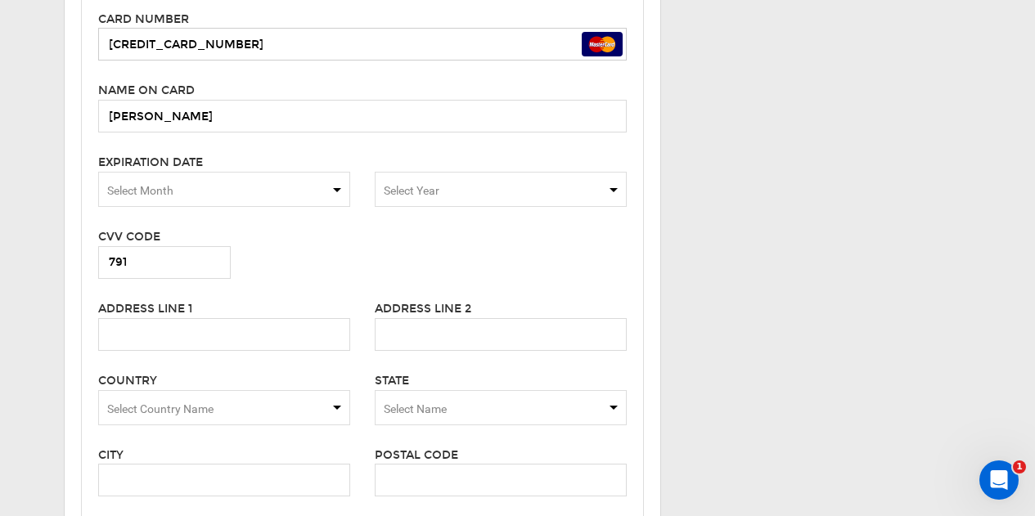
scroll to position [491, 0]
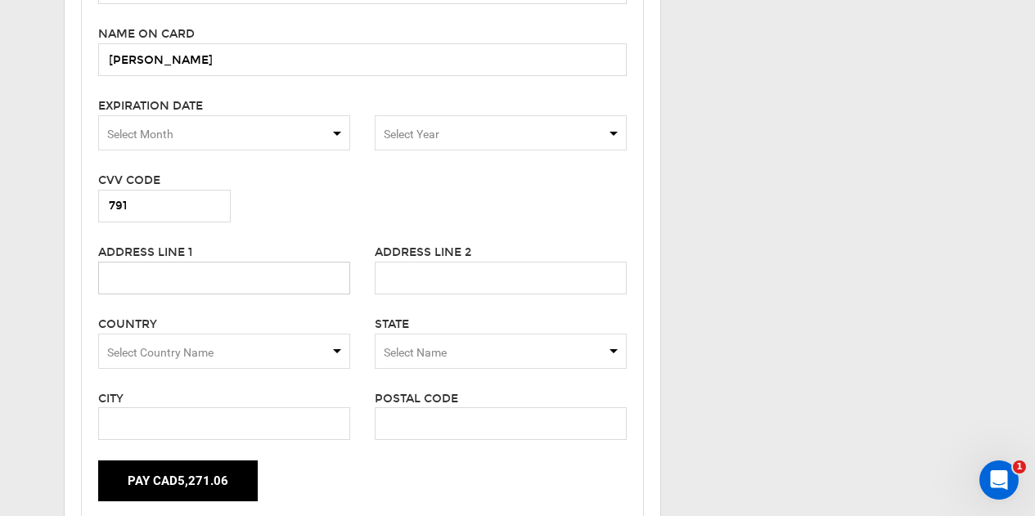
click at [223, 288] on input "text" at bounding box center [224, 278] width 252 height 33
type input "903 Private Road"
click at [269, 348] on span "Select Country Name" at bounding box center [224, 351] width 252 height 35
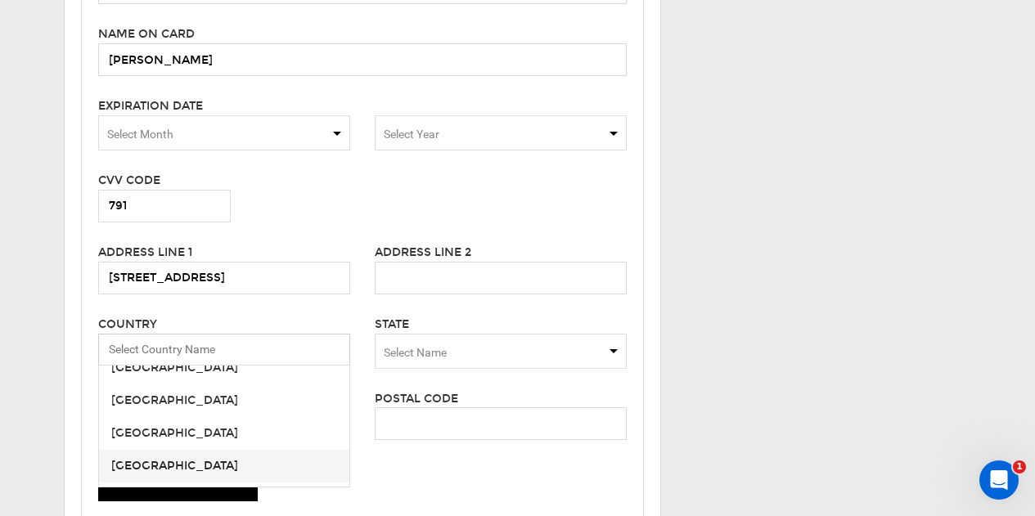
scroll to position [7564, 0]
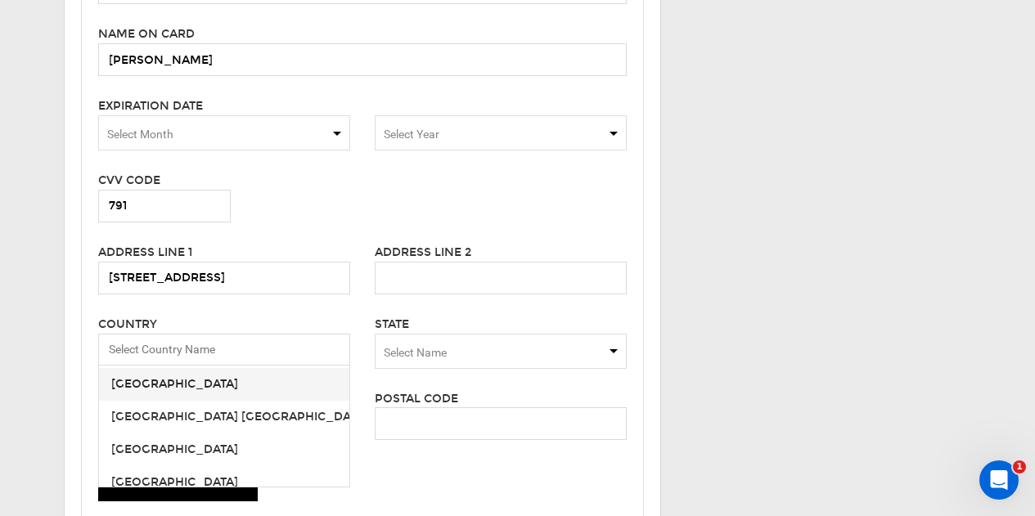
click at [178, 393] on span "[GEOGRAPHIC_DATA]" at bounding box center [224, 384] width 250 height 33
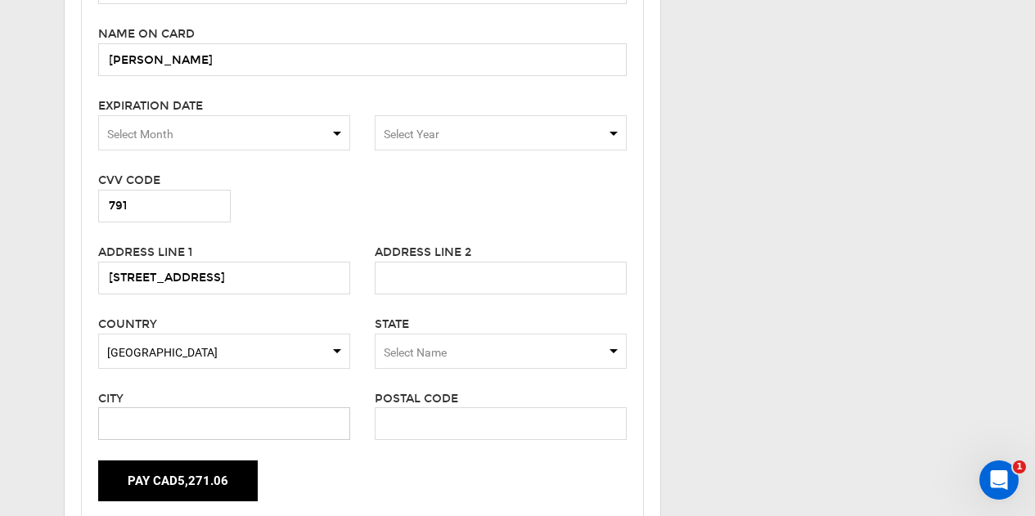
click at [179, 427] on input "text" at bounding box center [224, 424] width 252 height 33
type input "Winnetka"
type input "60093"
click at [437, 366] on span "Select Name" at bounding box center [501, 351] width 252 height 35
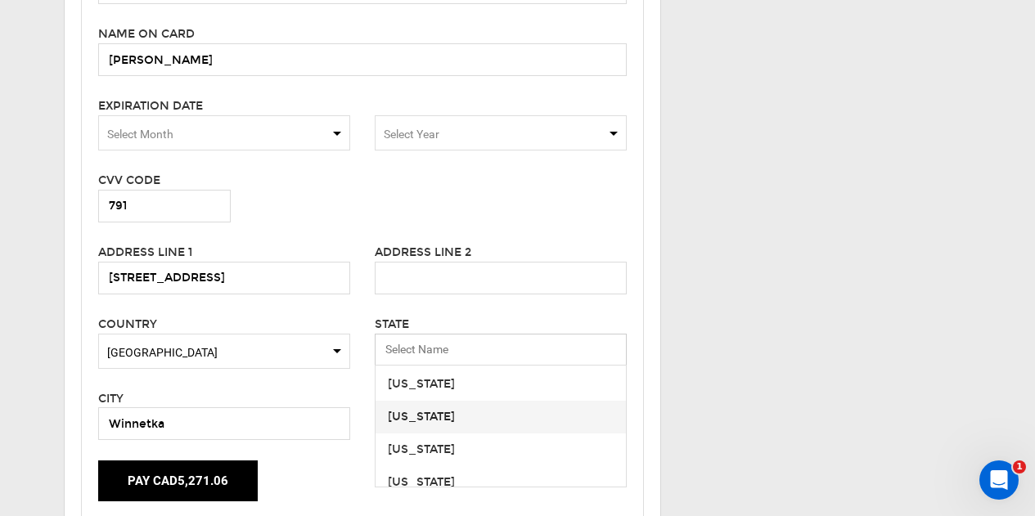
scroll to position [411, 0]
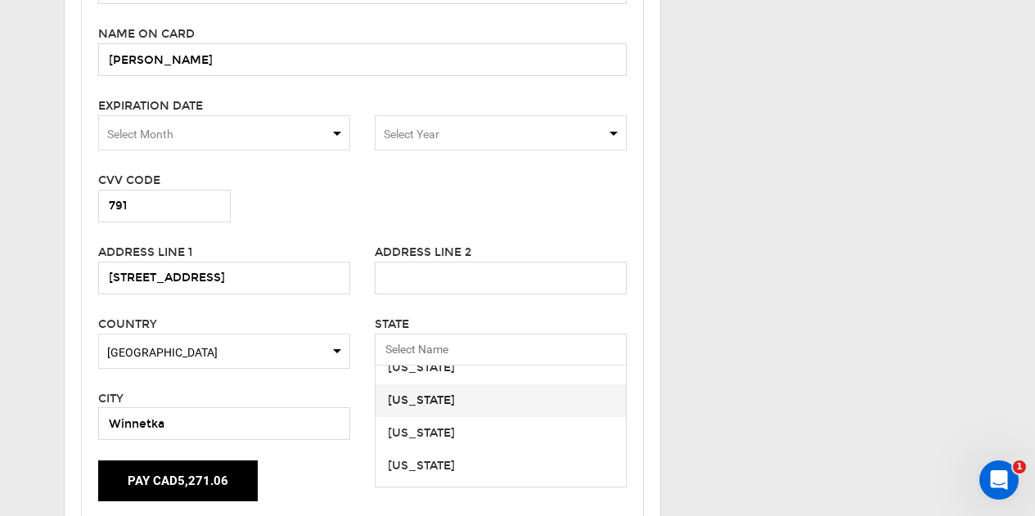
click at [458, 401] on div "Illinois" at bounding box center [501, 401] width 226 height 16
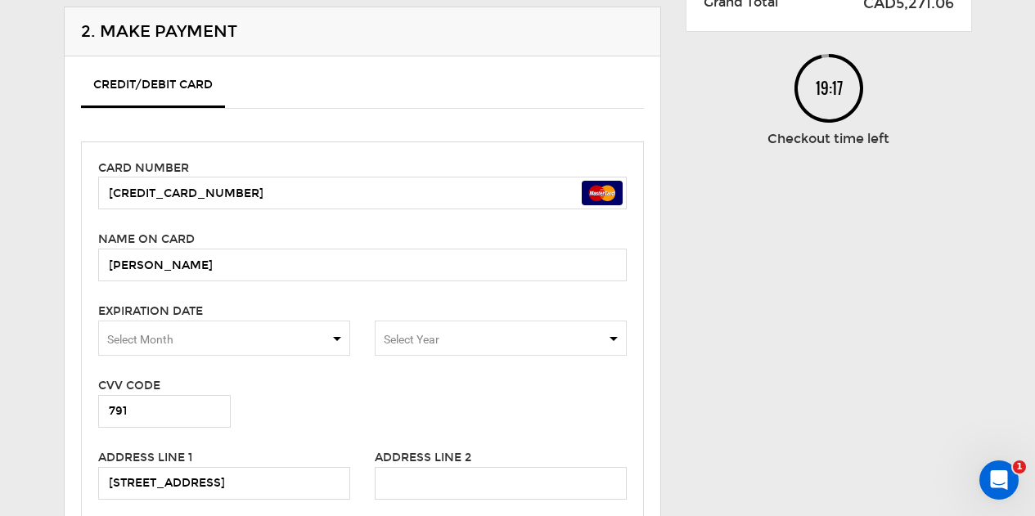
scroll to position [327, 0]
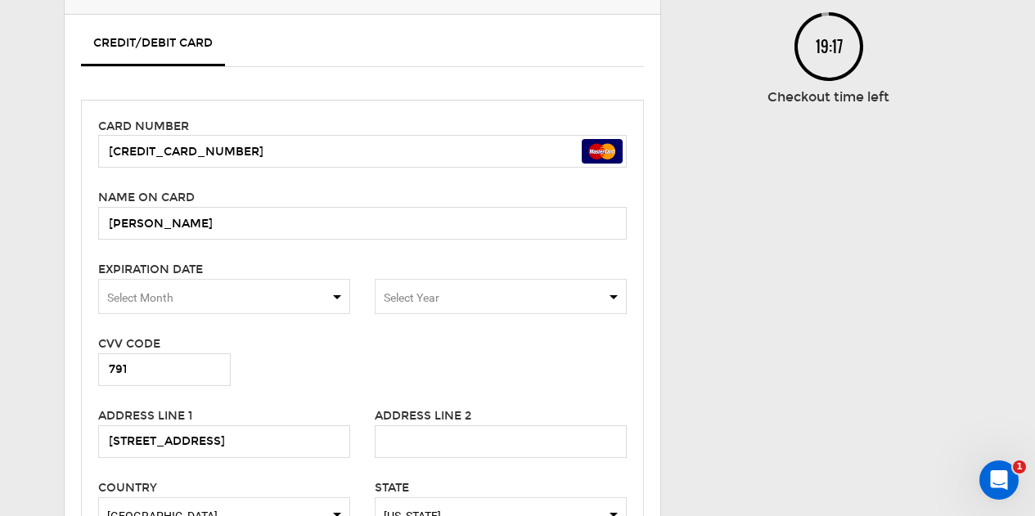
click at [320, 318] on div "Card number 5424181638211586 Name on card Bret Withey Please enter cardholder's…" at bounding box center [362, 394] width 563 height 588
click at [320, 311] on span "Select Month" at bounding box center [224, 296] width 252 height 35
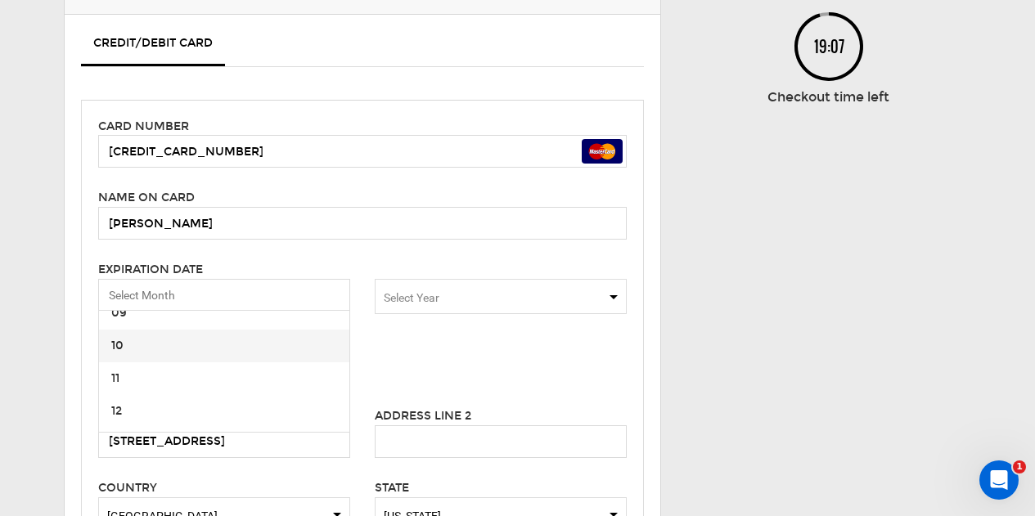
click at [186, 340] on span "10" at bounding box center [224, 346] width 250 height 33
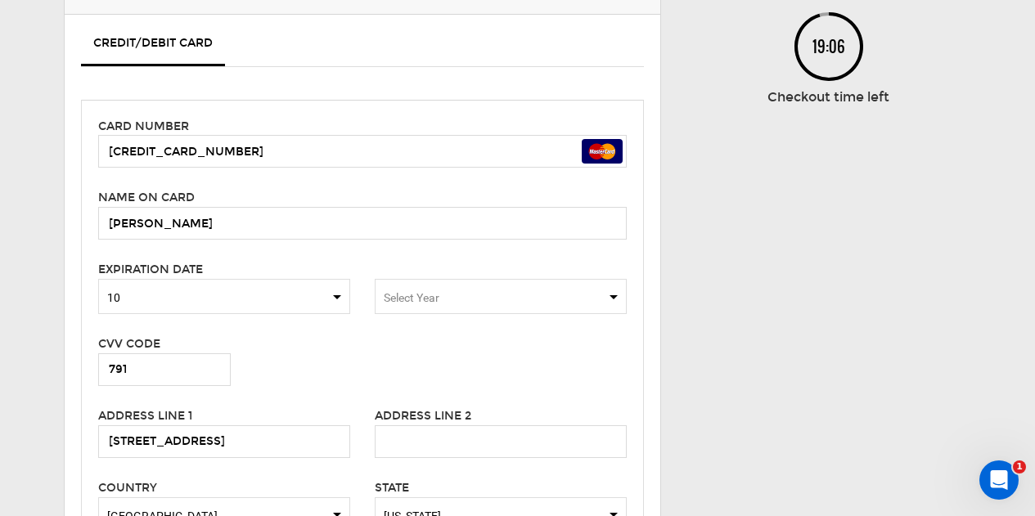
click at [298, 305] on span "10" at bounding box center [224, 298] width 234 height 16
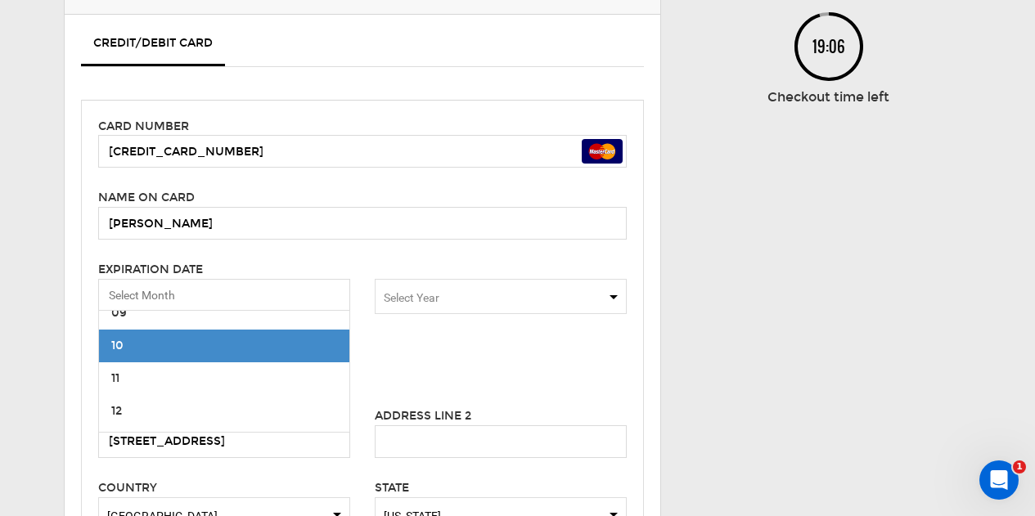
click at [222, 347] on span "10" at bounding box center [224, 346] width 250 height 33
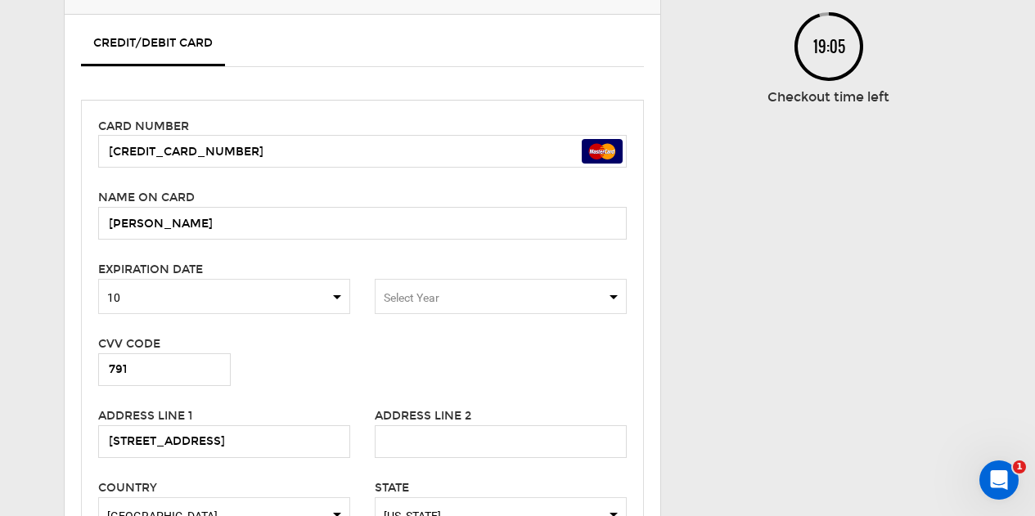
click at [270, 304] on span "10" at bounding box center [224, 298] width 234 height 16
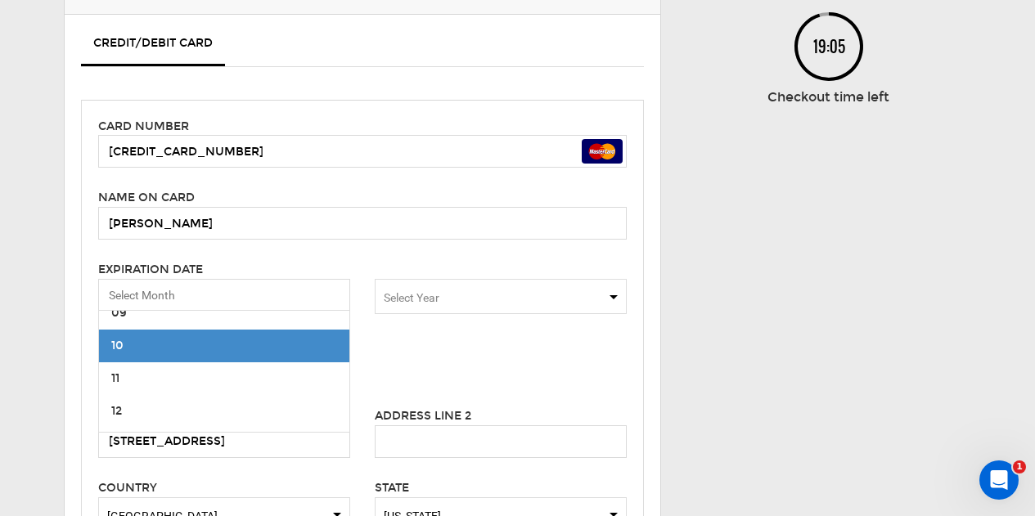
click at [202, 342] on span "10" at bounding box center [224, 346] width 250 height 33
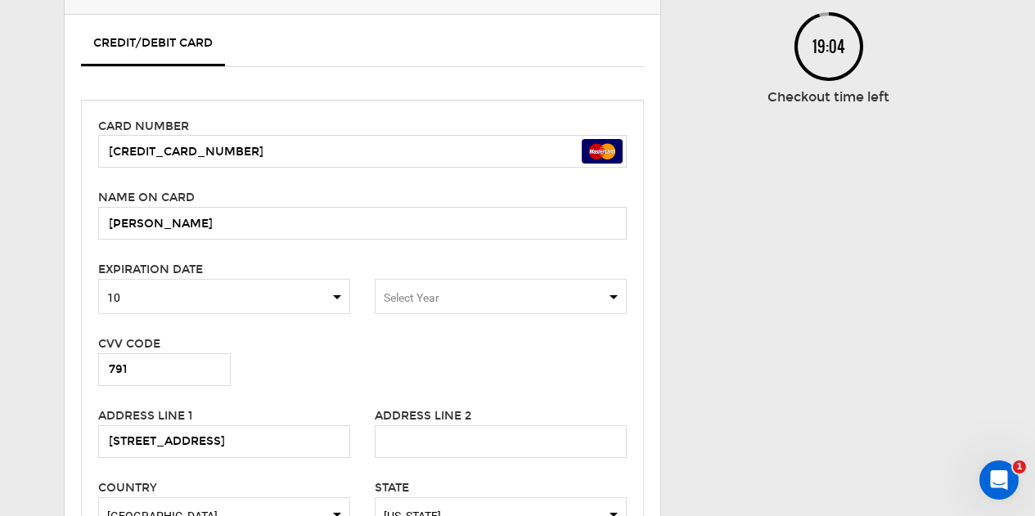
click at [225, 304] on span "10" at bounding box center [224, 298] width 234 height 16
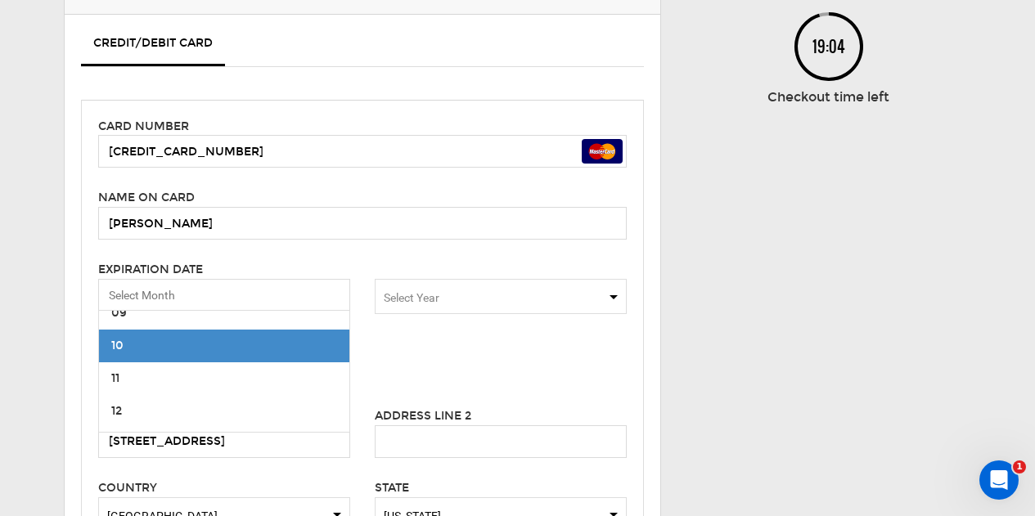
click at [199, 343] on span "10" at bounding box center [224, 346] width 250 height 33
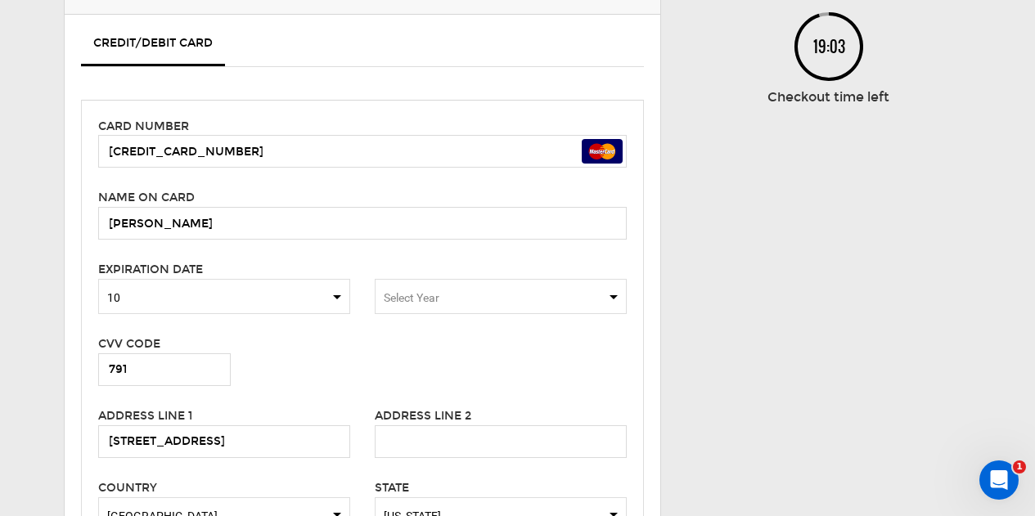
click at [440, 287] on span "Select Year" at bounding box center [501, 296] width 252 height 35
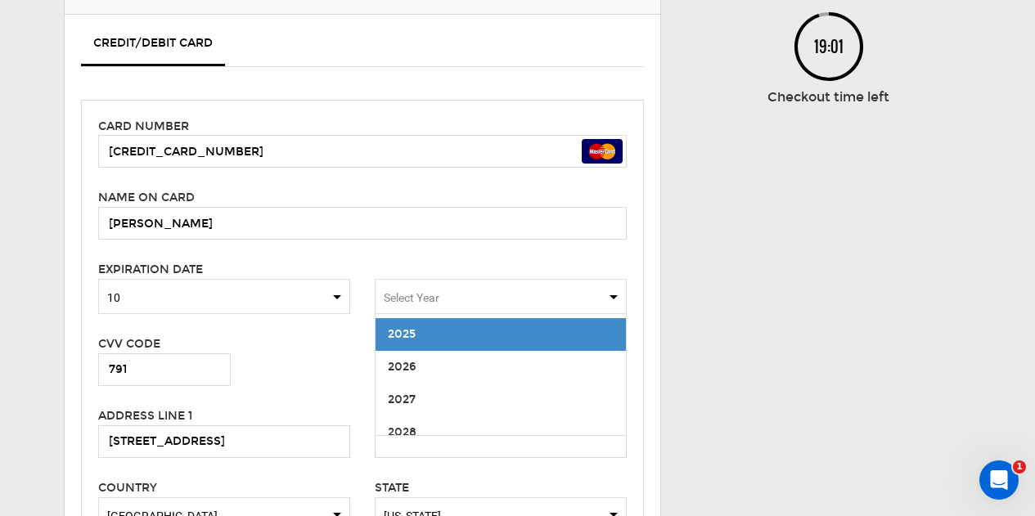
click at [444, 426] on span "2028" at bounding box center [501, 433] width 250 height 33
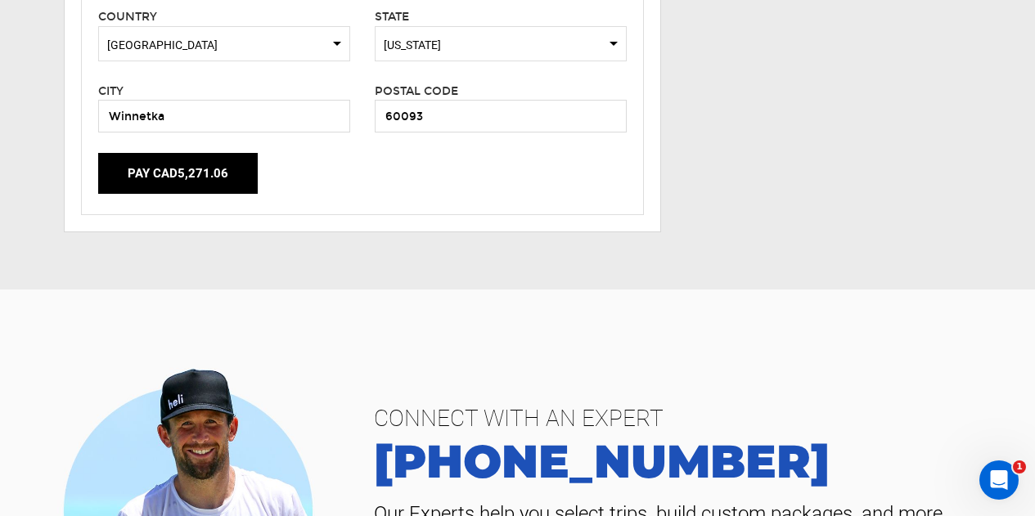
scroll to position [818, 0]
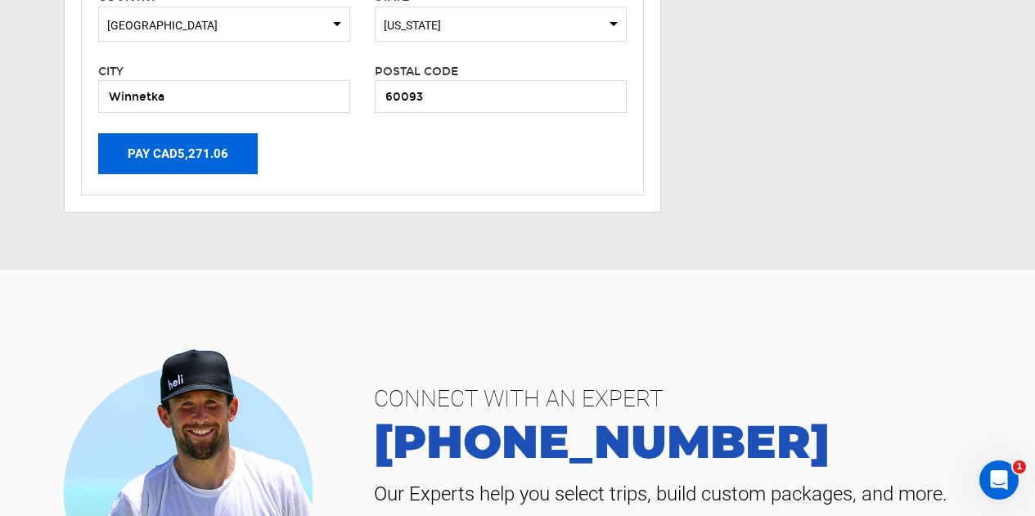
click at [212, 166] on button "Pay CAD5,271.06" at bounding box center [178, 153] width 160 height 41
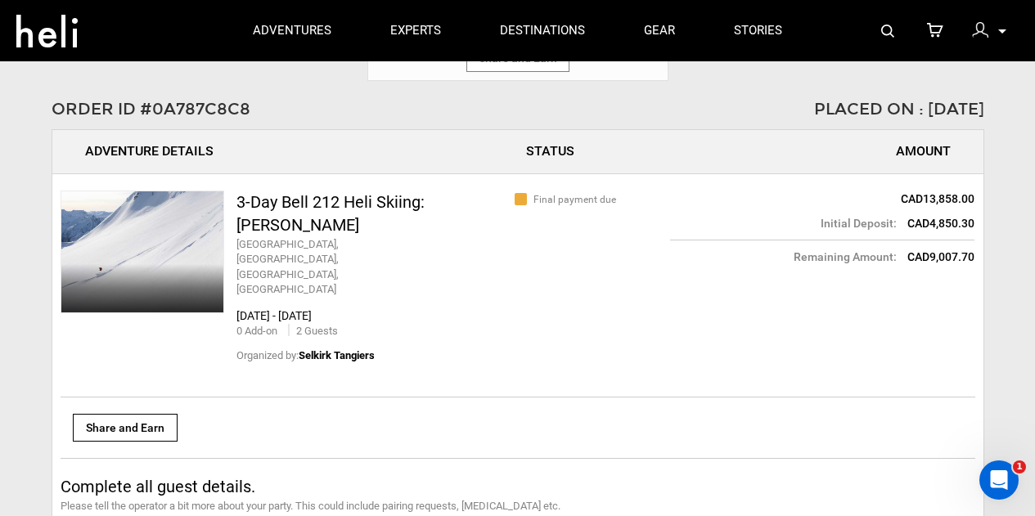
scroll to position [655, 0]
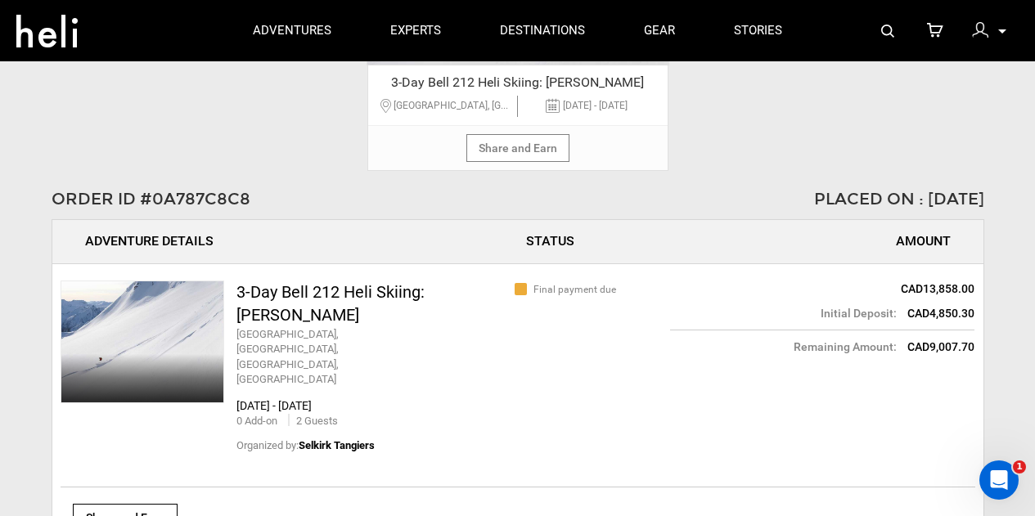
click at [608, 108] on li "[DATE] - [DATE]" at bounding box center [586, 106] width 137 height 21
click at [545, 111] on icon at bounding box center [552, 106] width 15 height 21
click at [545, 110] on icon at bounding box center [552, 106] width 15 height 21
click at [491, 106] on span "[GEOGRAPHIC_DATA], [GEOGRAPHIC_DATA], [GEOGRAPHIC_DATA], [GEOGRAPHIC_DATA]" at bounding box center [588, 105] width 389 height 11
click at [482, 98] on li "[GEOGRAPHIC_DATA], [GEOGRAPHIC_DATA], [GEOGRAPHIC_DATA], [GEOGRAPHIC_DATA]" at bounding box center [449, 106] width 137 height 21
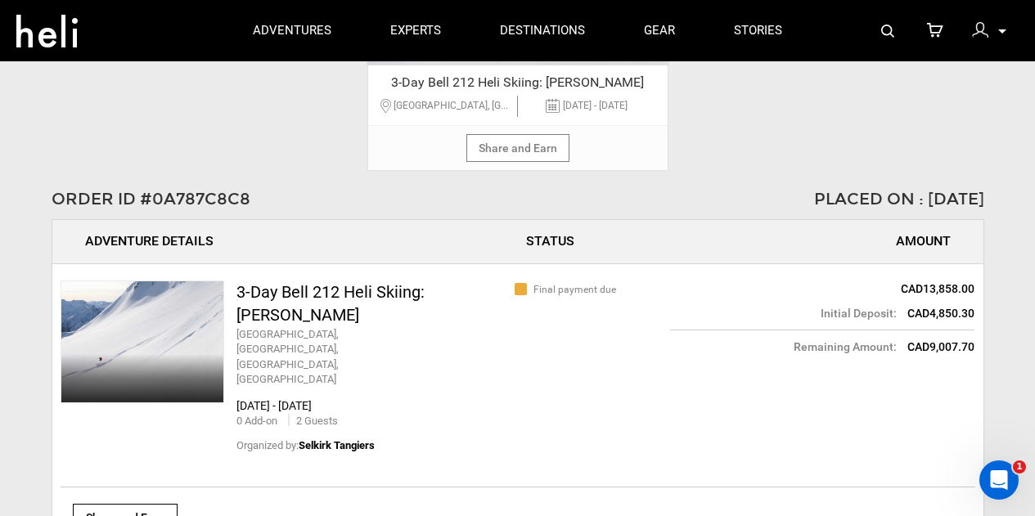
click at [508, 110] on span "[GEOGRAPHIC_DATA], [GEOGRAPHIC_DATA], [GEOGRAPHIC_DATA], [GEOGRAPHIC_DATA]" at bounding box center [588, 105] width 389 height 11
click at [484, 106] on span "[GEOGRAPHIC_DATA], [GEOGRAPHIC_DATA], [GEOGRAPHIC_DATA], [GEOGRAPHIC_DATA]" at bounding box center [588, 105] width 389 height 11
click at [487, 94] on ul "Coast Hillcrest Hotel, Oak Drive, Revelstoke, BC, Canada Mar 14, 2026 - Mar 18,…" at bounding box center [518, 109] width 275 height 34
click at [486, 88] on span "3-Day Bell 212 Heli Skiing: [PERSON_NAME]" at bounding box center [518, 83] width 275 height 19
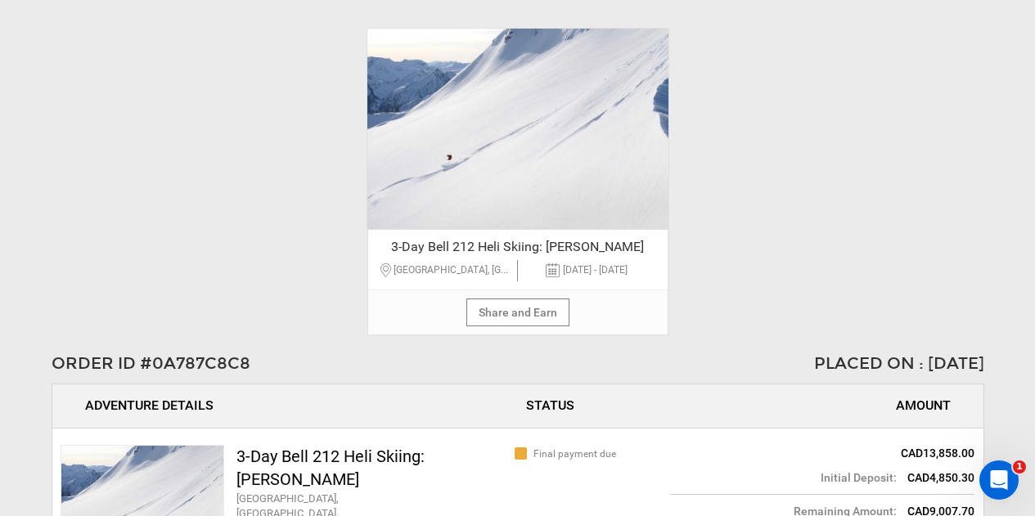
scroll to position [491, 0]
